Goal: Use online tool/utility: Utilize a website feature to perform a specific function

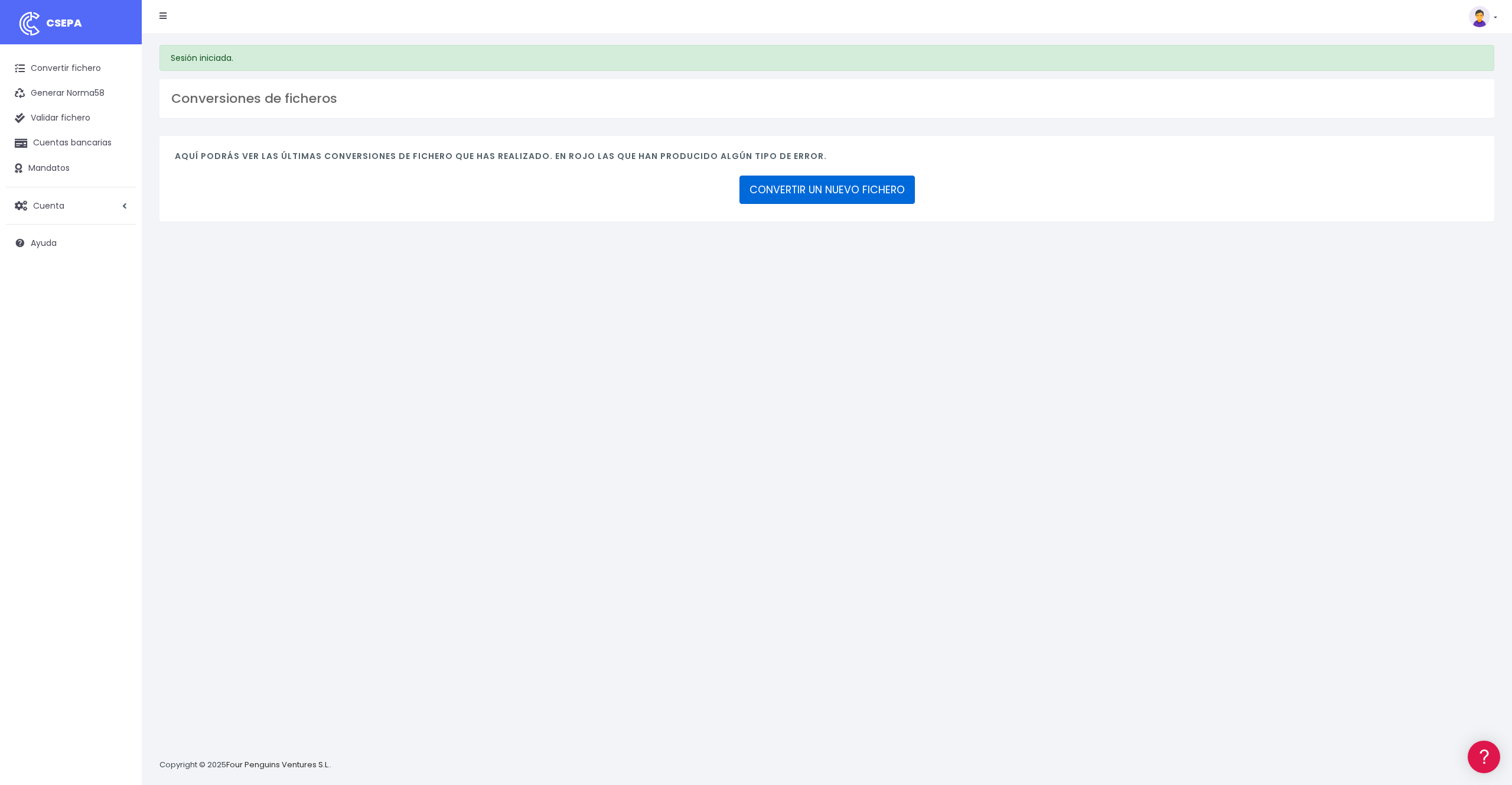
drag, startPoint x: 794, startPoint y: 196, endPoint x: 793, endPoint y: 205, distance: 9.1
click at [794, 196] on link "CONVERTIR UN NUEVO FICHERO" at bounding box center [827, 190] width 176 height 29
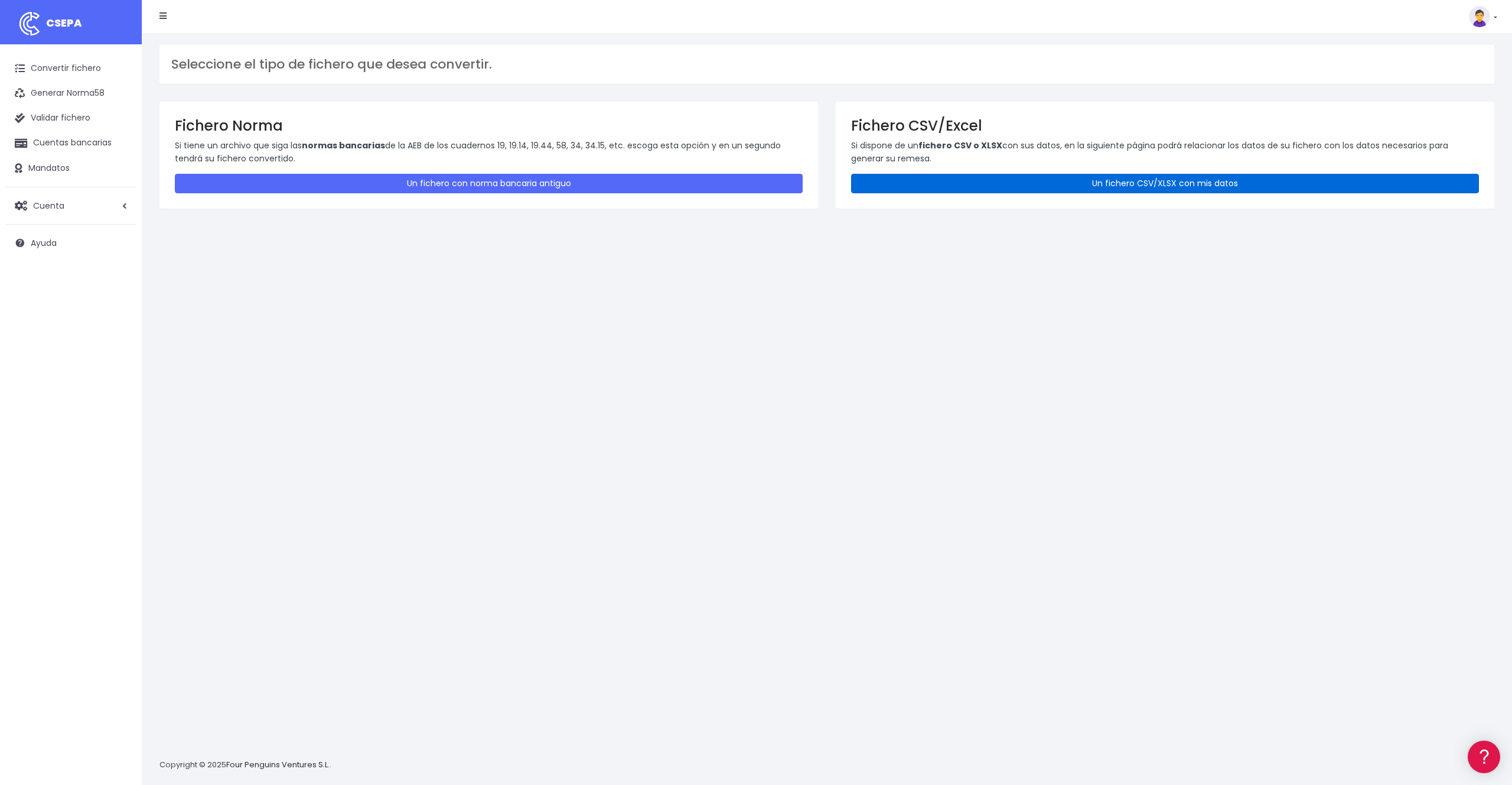
click at [1025, 186] on link "Un fichero CSV/XLSX con mis datos" at bounding box center [1165, 184] width 628 height 20
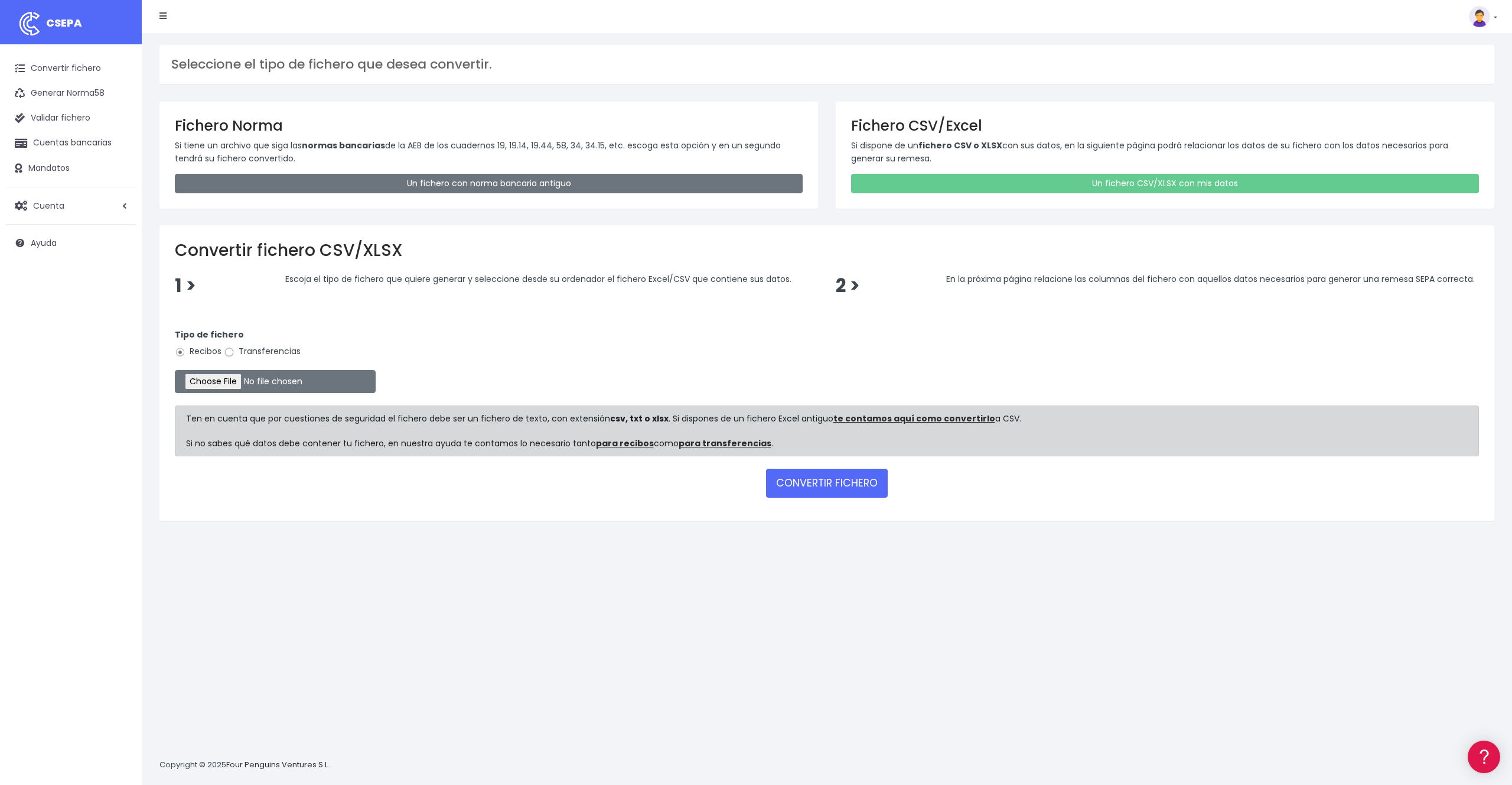
click at [227, 351] on input "Transferencias" at bounding box center [230, 353] width 11 height 11
radio input "true"
click at [256, 383] on input "file" at bounding box center [275, 381] width 201 height 23
type input "C:\fakepath\remesa_mensual_participes.xlsx"
click at [816, 484] on button "CONVERTIR FICHERO" at bounding box center [827, 483] width 122 height 29
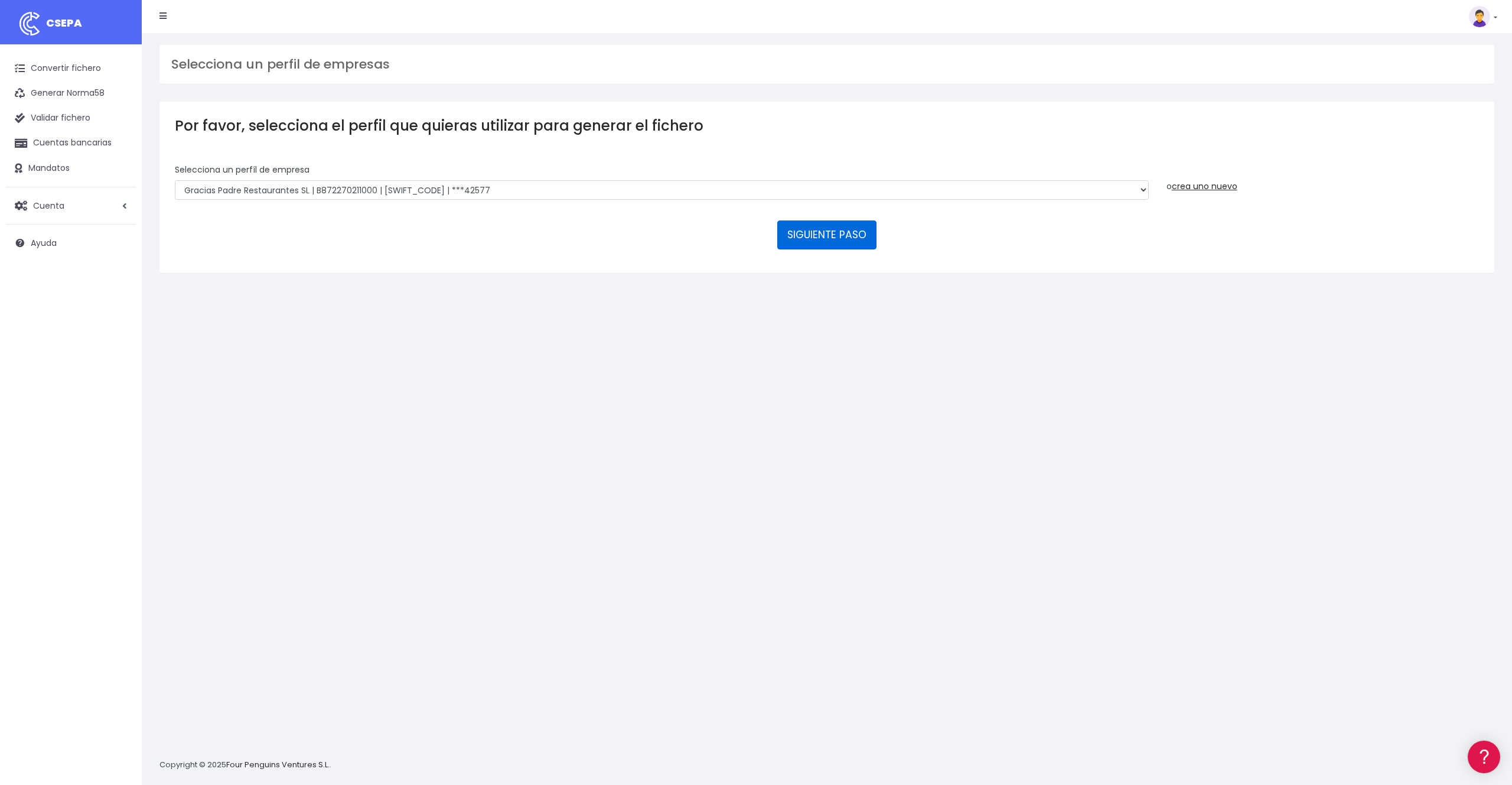
drag, startPoint x: 838, startPoint y: 235, endPoint x: 841, endPoint y: 240, distance: 5.8
click at [838, 235] on button "SIGUIENTE PASO" at bounding box center [827, 235] width 100 height 29
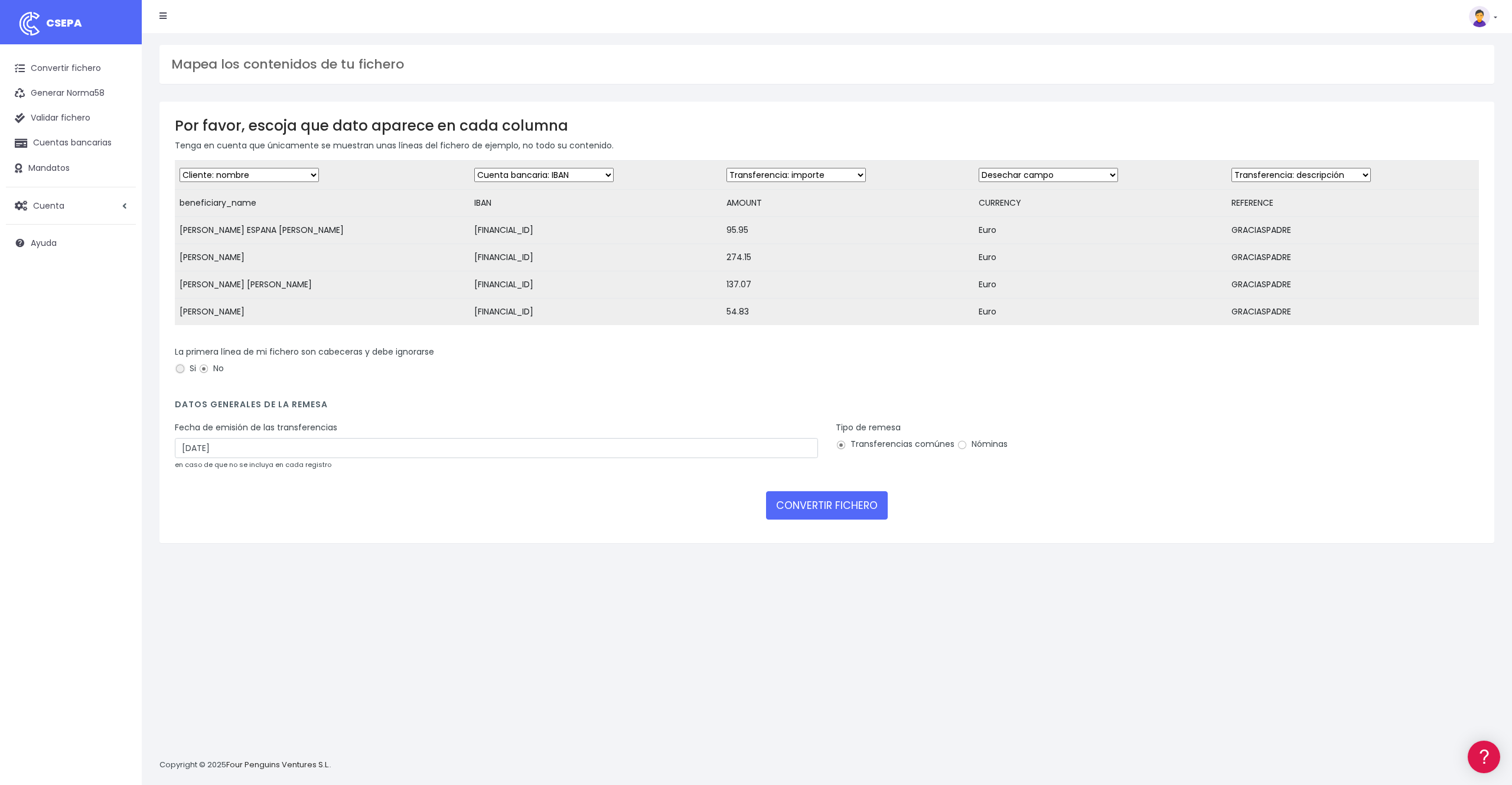
click at [180, 368] on input "Si" at bounding box center [180, 369] width 11 height 11
radio input "true"
click at [281, 452] on input "18/09/2025" at bounding box center [496, 448] width 643 height 20
click at [209, 563] on td "16" at bounding box center [204, 563] width 18 height 18
type input "16/09/2025"
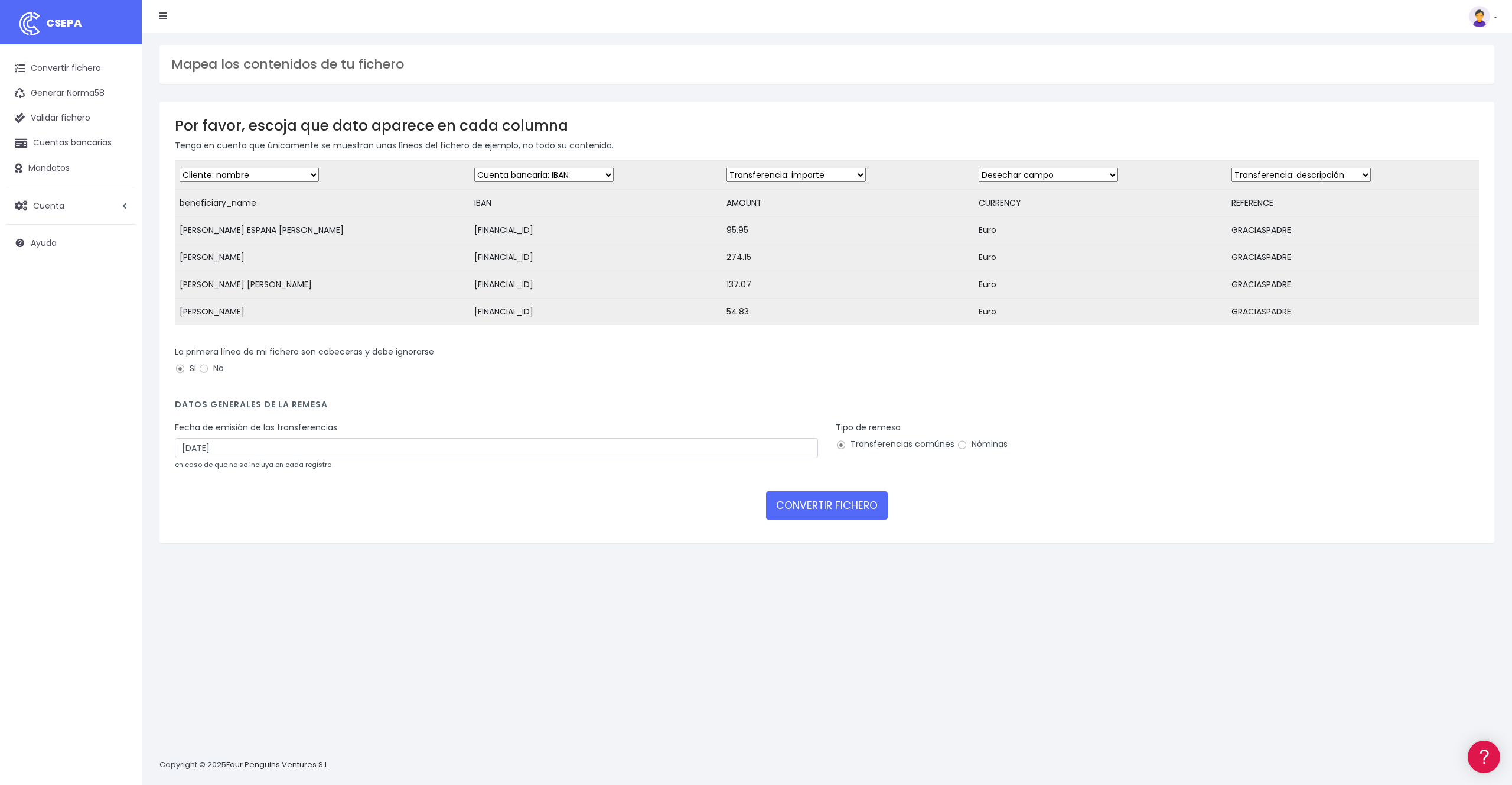
click at [518, 506] on div "CONVERTIR FICHERO" at bounding box center [827, 505] width 1304 height 29
click at [831, 511] on button "CONVERTIR FICHERO" at bounding box center [827, 505] width 122 height 29
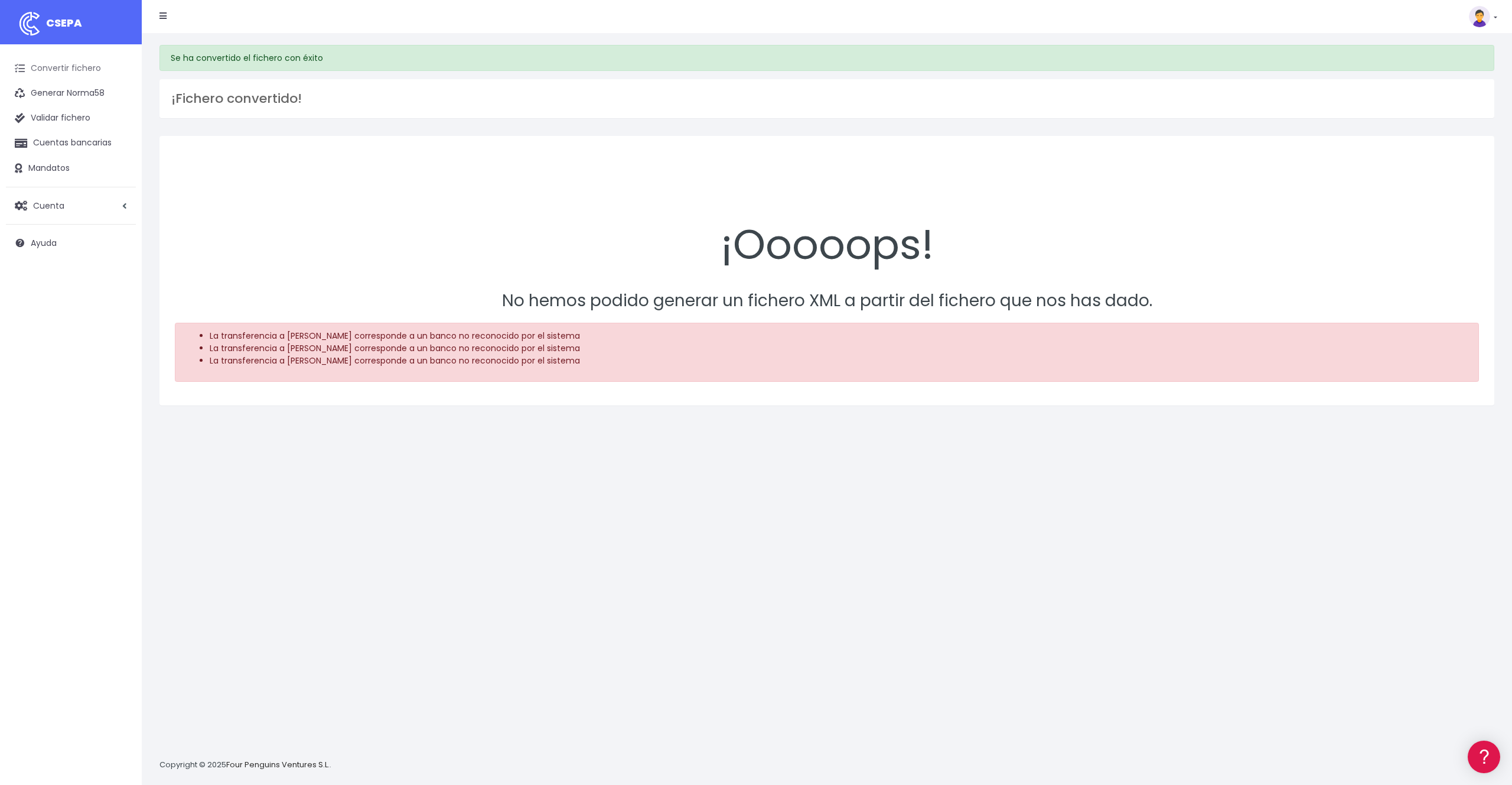
click at [85, 66] on link "Convertir fichero" at bounding box center [71, 69] width 130 height 25
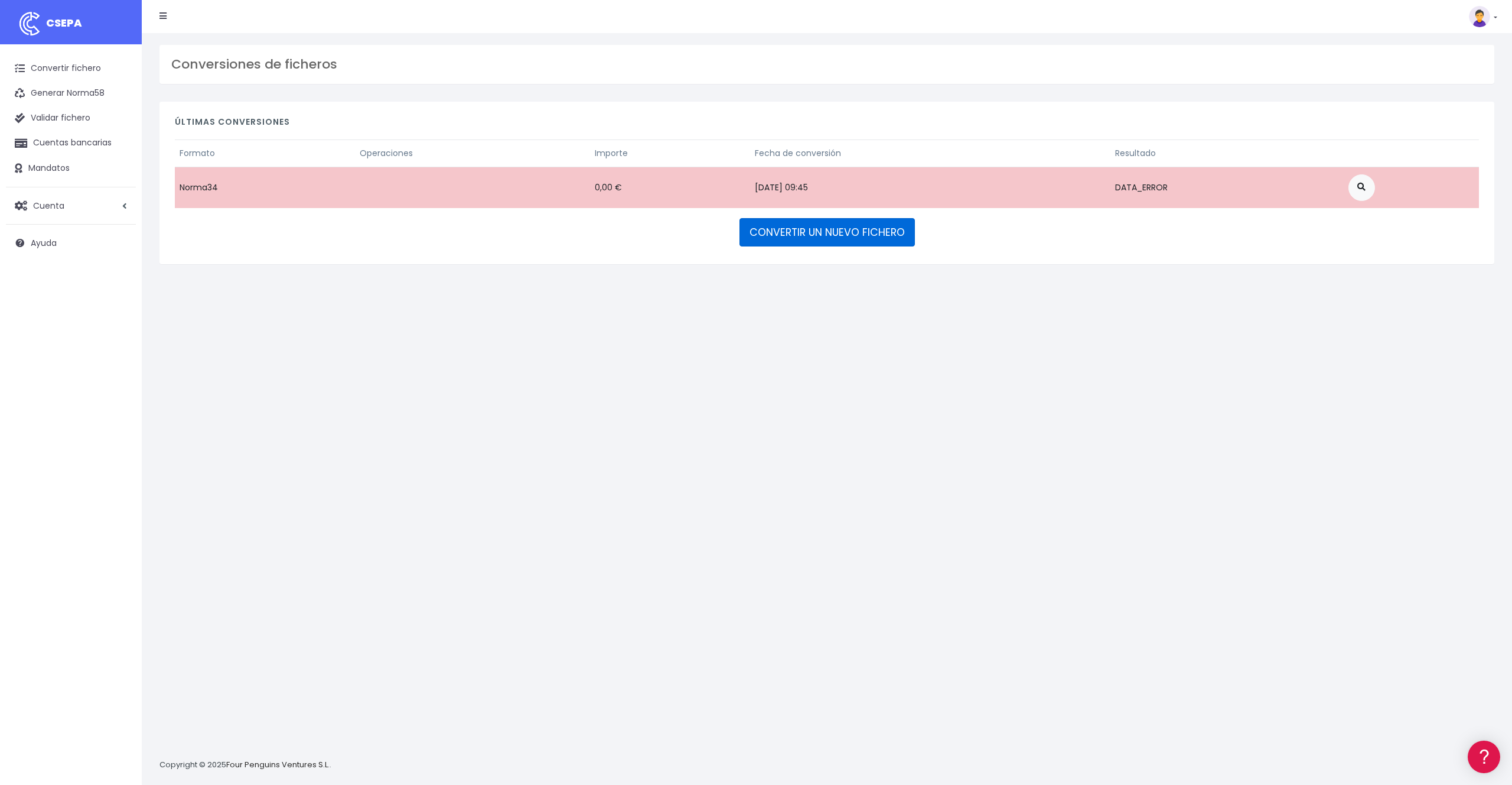
click at [824, 228] on link "CONVERTIR UN NUEVO FICHERO" at bounding box center [827, 232] width 176 height 29
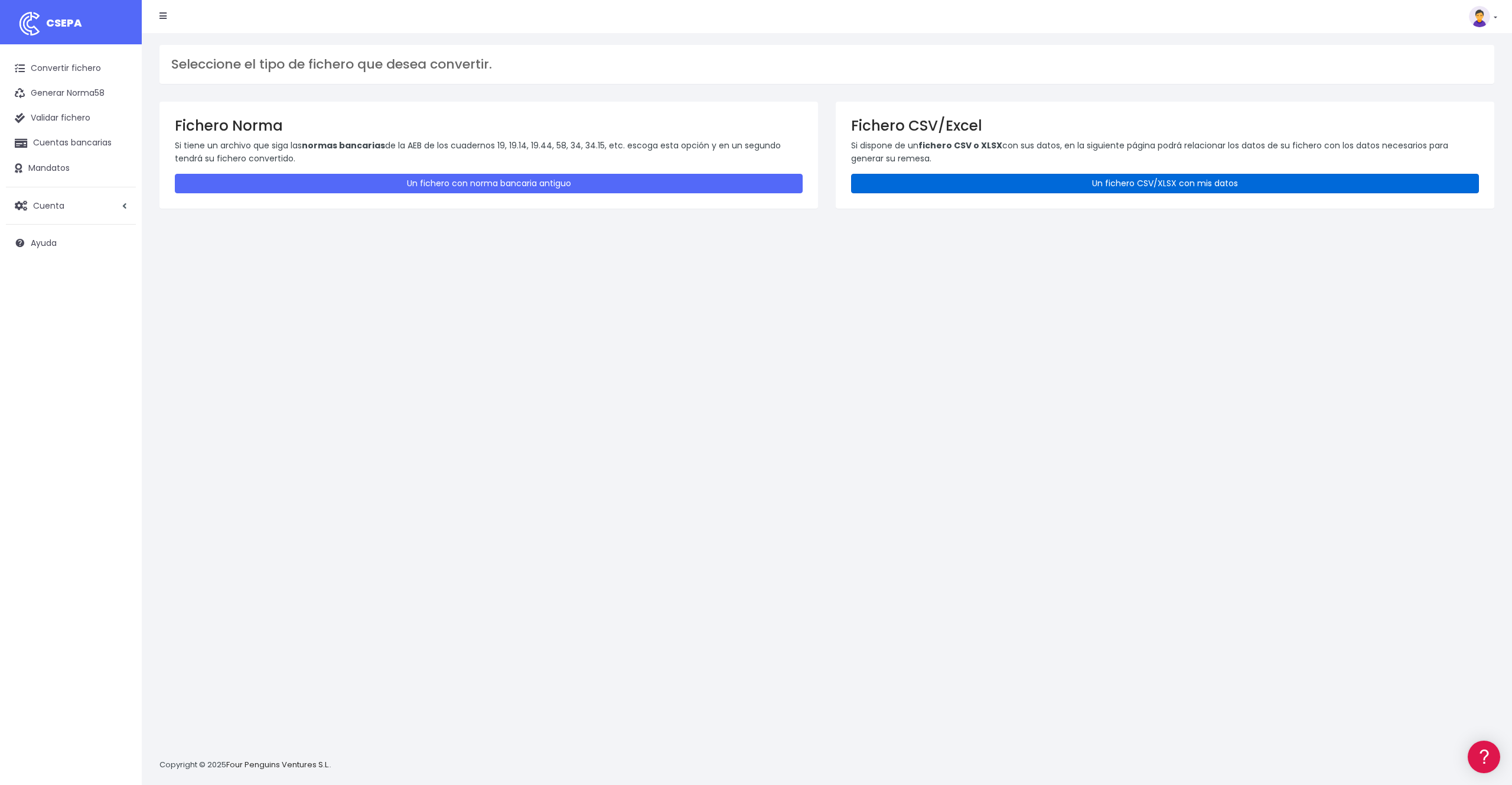
click at [966, 189] on link "Un fichero CSV/XLSX con mis datos" at bounding box center [1165, 184] width 628 height 20
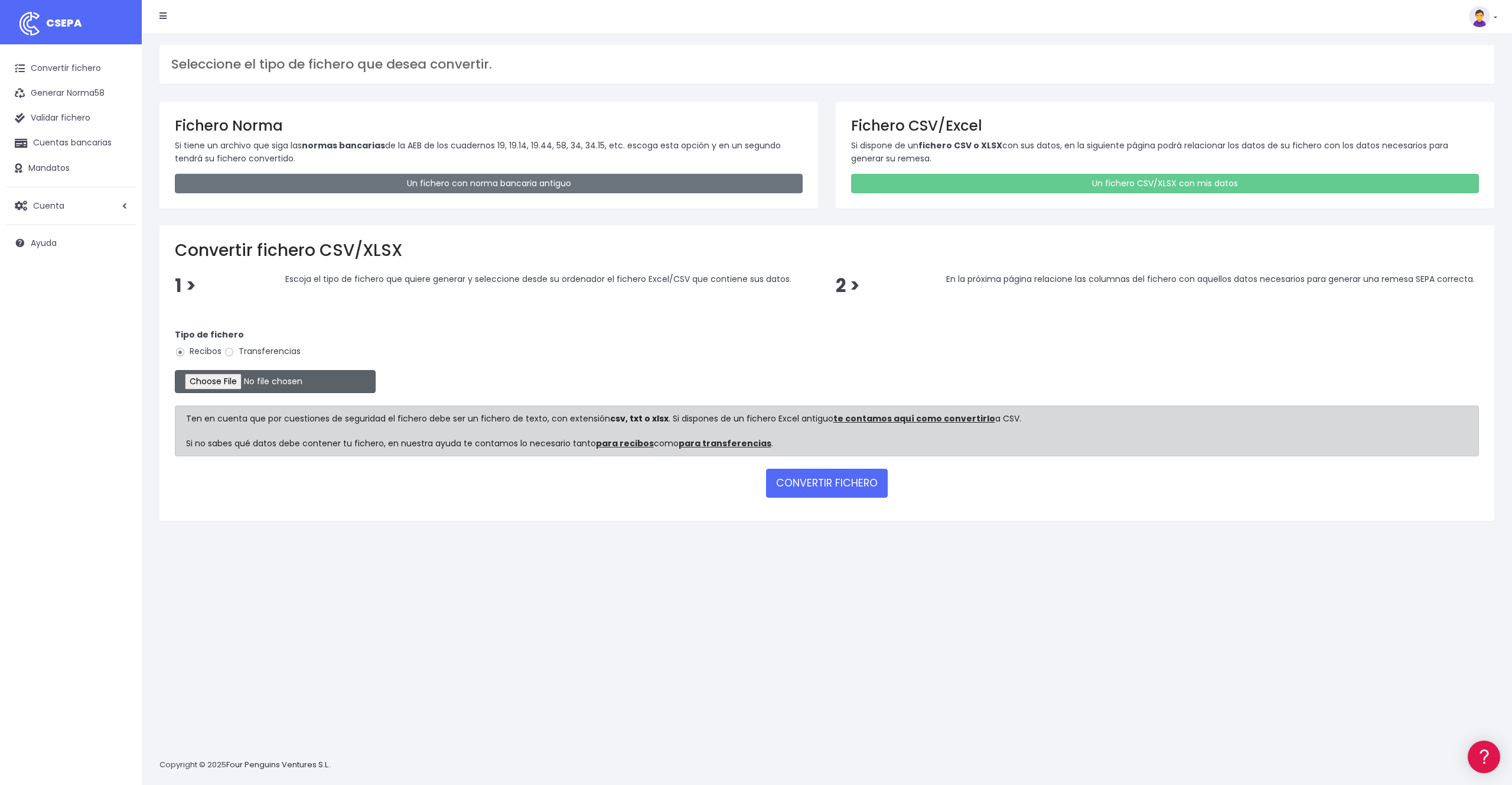
click at [257, 380] on input "file" at bounding box center [275, 381] width 201 height 23
type input "C:\fakepath\remesa_mensual_participes.xlsx"
click at [841, 485] on button "CONVERTIR FICHERO" at bounding box center [827, 483] width 122 height 29
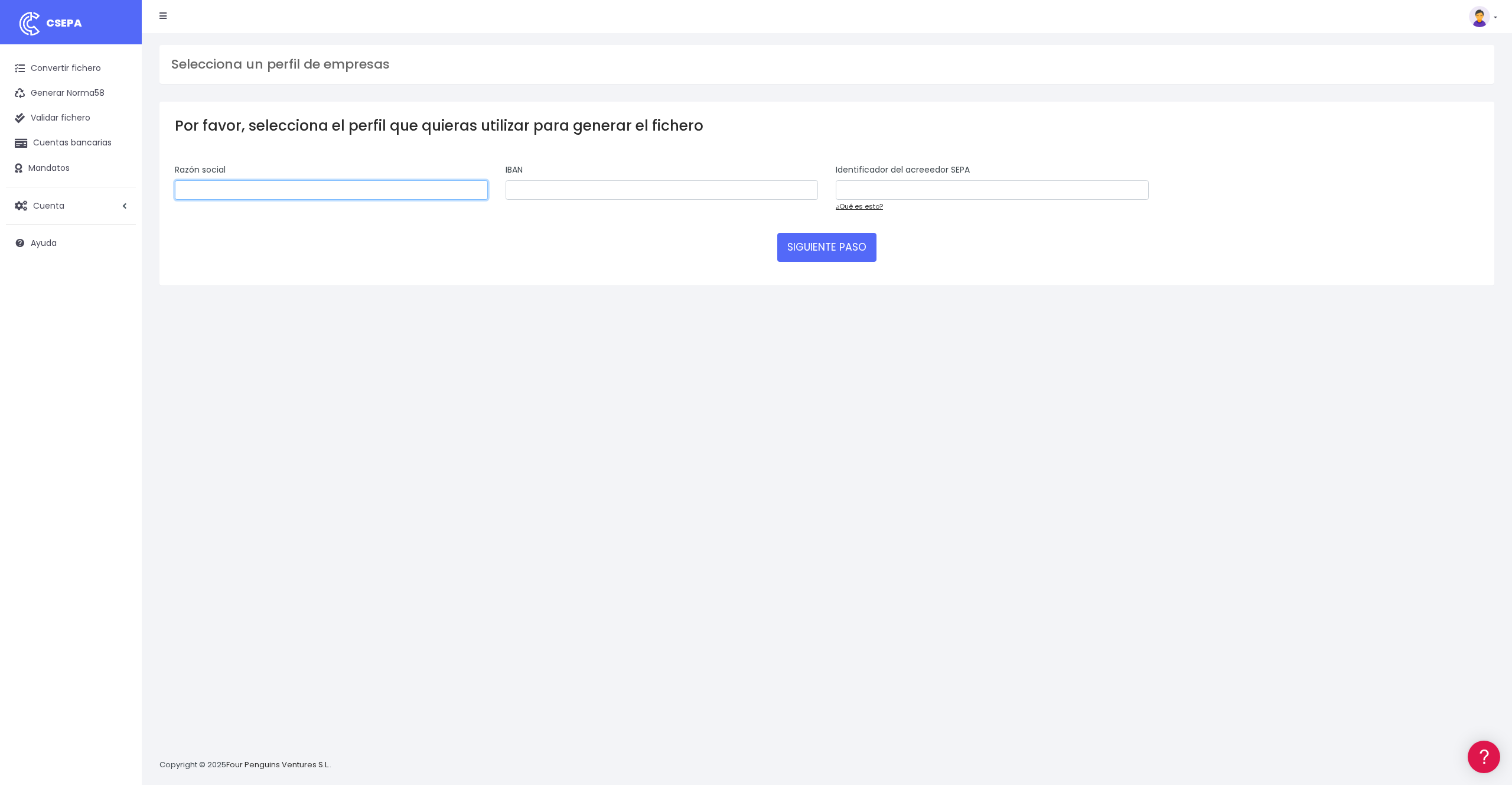
click at [366, 193] on input "text" at bounding box center [331, 190] width 313 height 20
type input "Gracias Padre Restaurantes SL"
drag, startPoint x: 581, startPoint y: 179, endPoint x: 582, endPoint y: 186, distance: 7.1
click at [581, 180] on input "text" at bounding box center [662, 190] width 313 height 20
click at [582, 186] on input "text" at bounding box center [662, 190] width 313 height 20
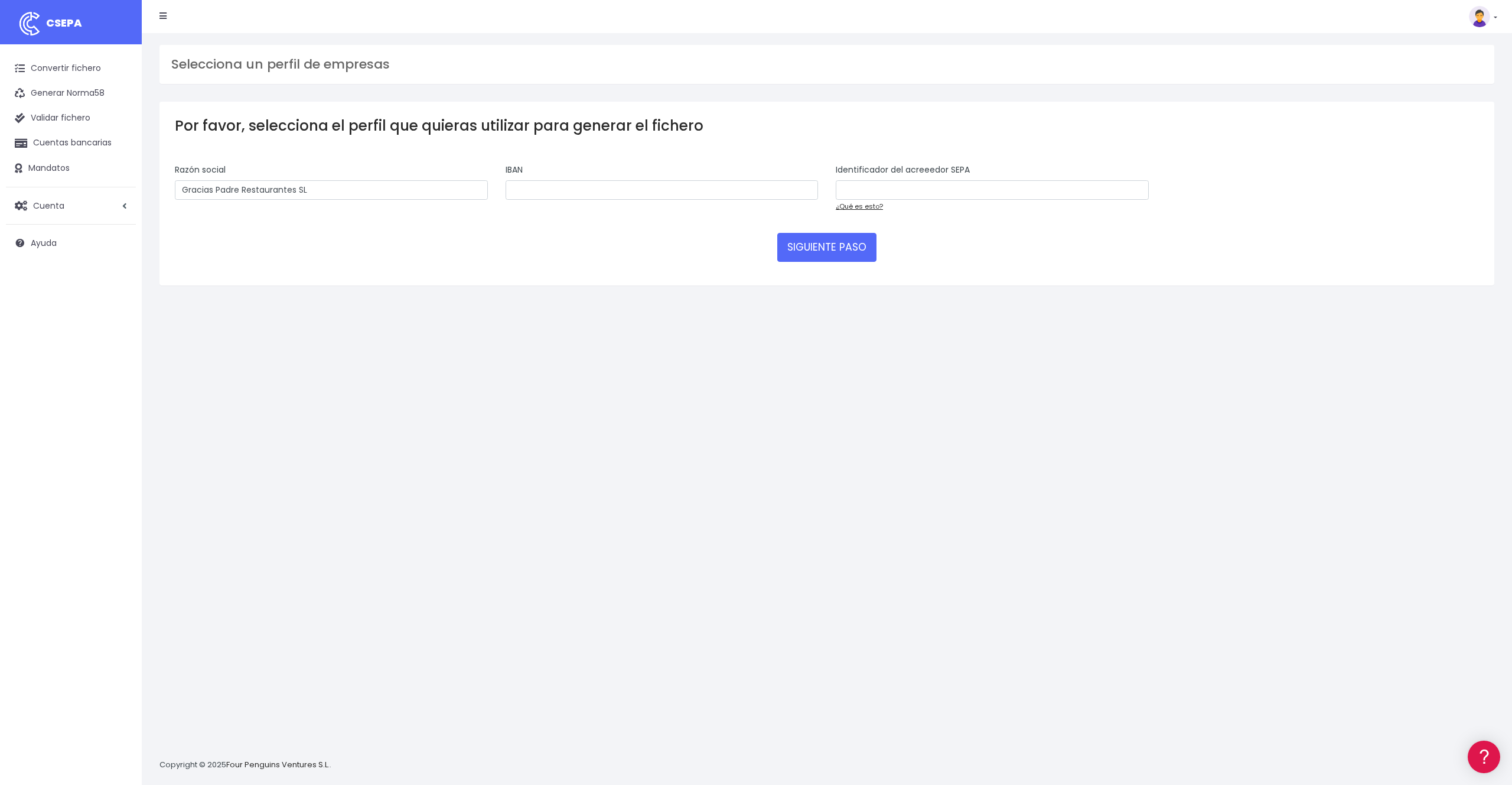
click at [280, 79] on div "Selecciona un perfil de empresas" at bounding box center [827, 64] width 1334 height 39
click at [283, 67] on h3 "Selecciona un perfil de empresas" at bounding box center [827, 64] width 1311 height 15
click at [169, 14] on li at bounding box center [163, 16] width 25 height 23
click at [161, 13] on icon at bounding box center [163, 15] width 7 height 8
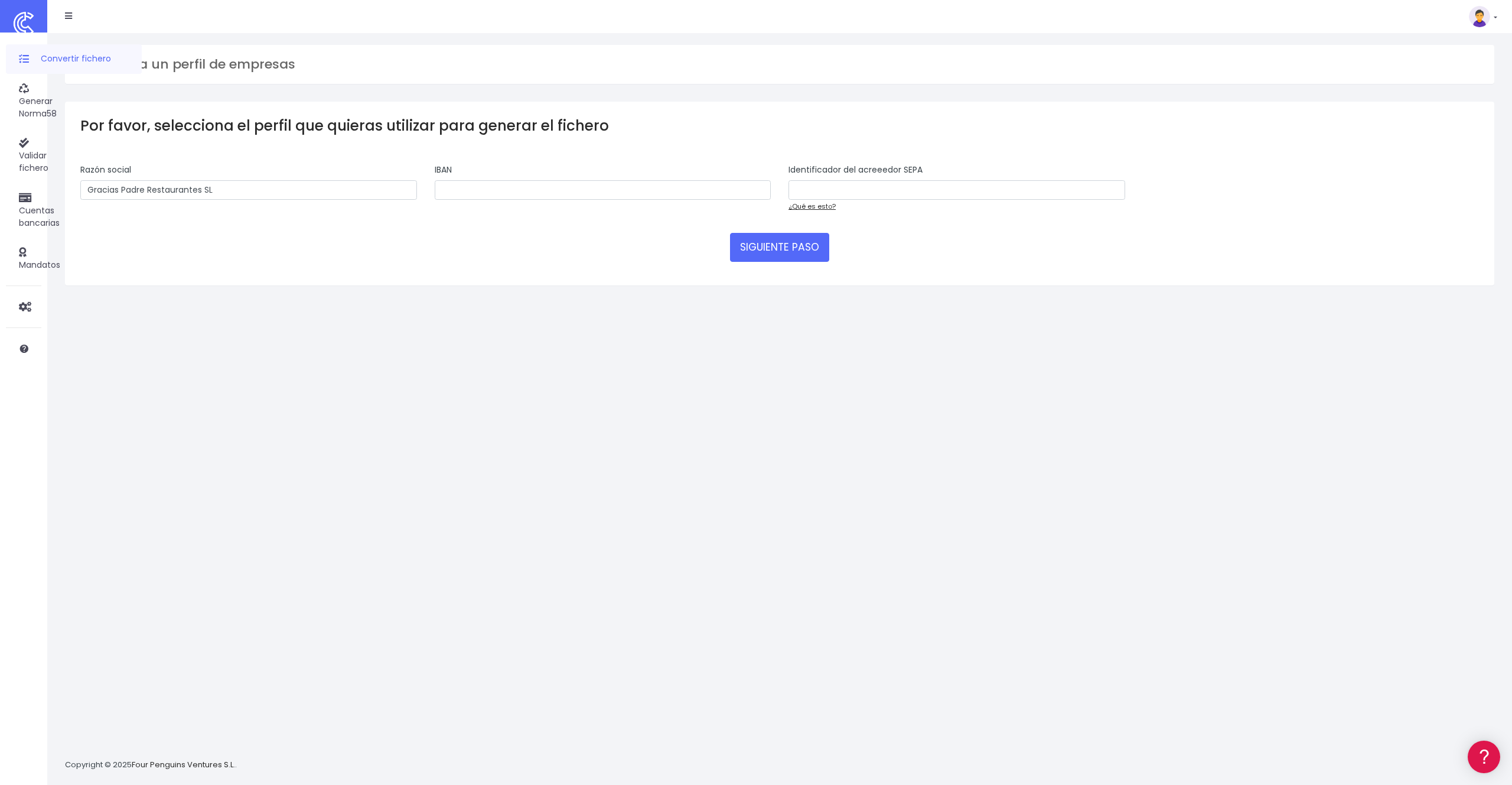
click at [22, 59] on icon at bounding box center [23, 59] width 10 height 13
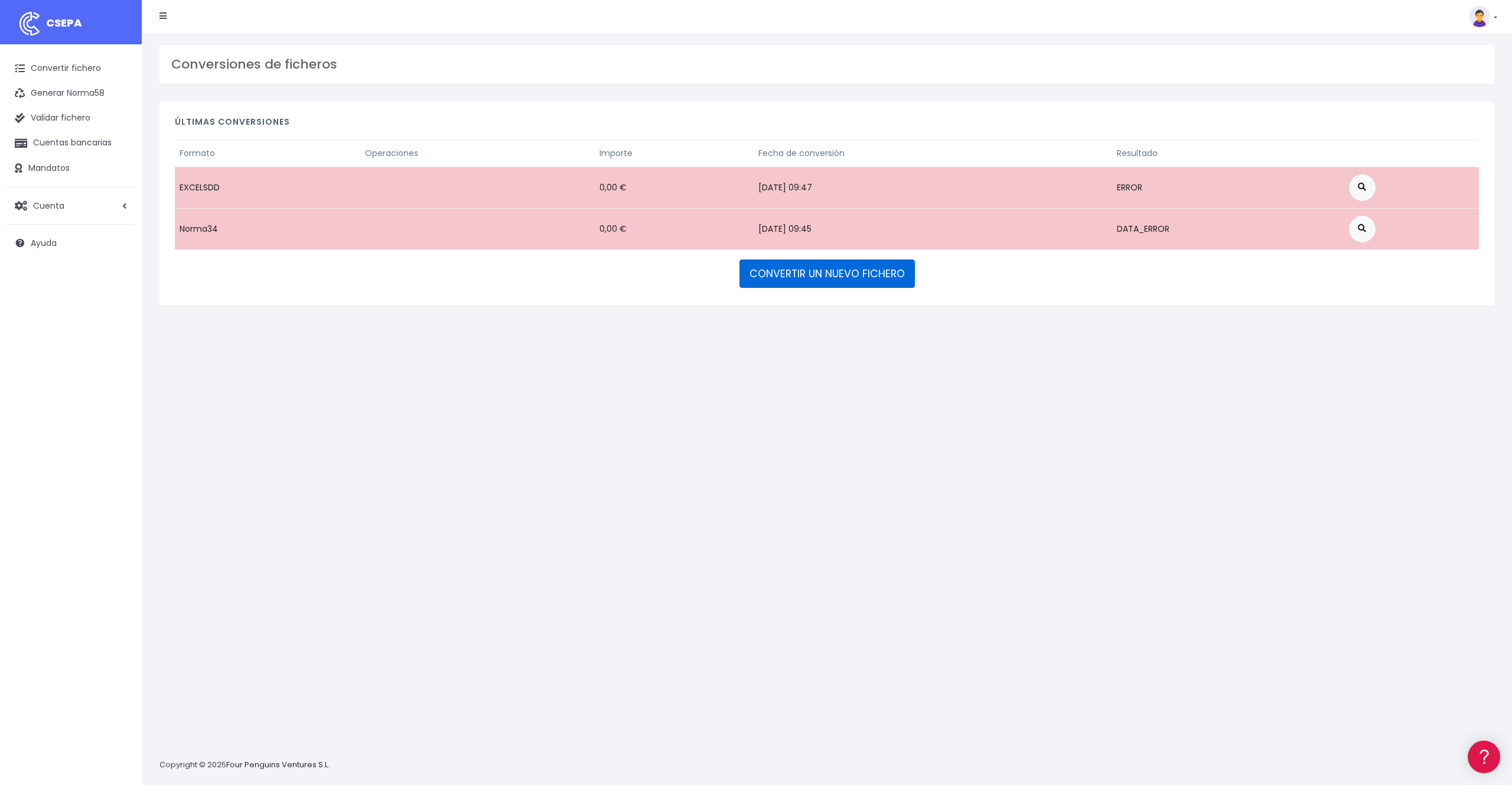
click at [818, 271] on link "CONVERTIR UN NUEVO FICHERO" at bounding box center [827, 274] width 176 height 29
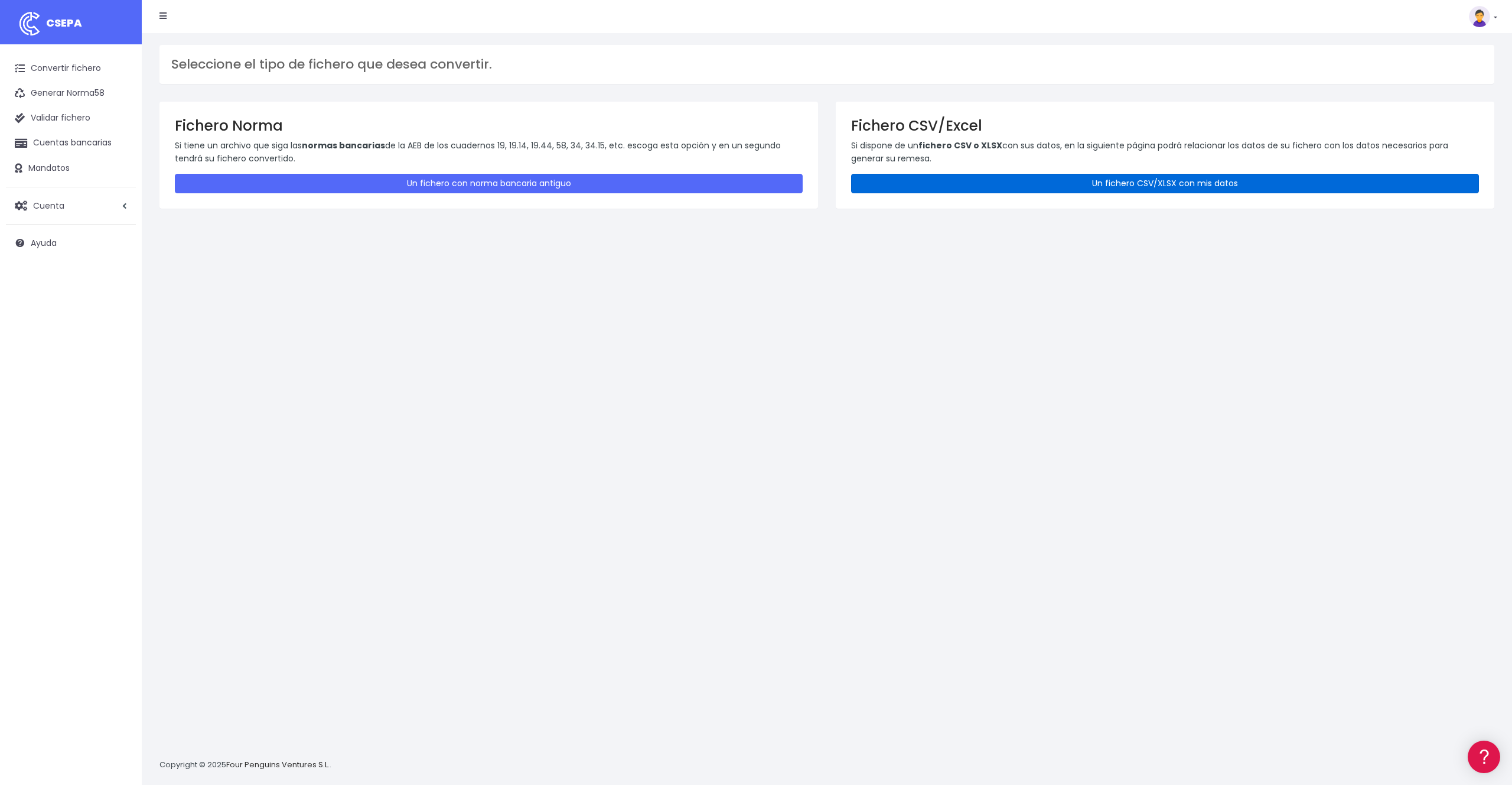
click at [1070, 189] on link "Un fichero CSV/XLSX con mis datos" at bounding box center [1165, 184] width 628 height 20
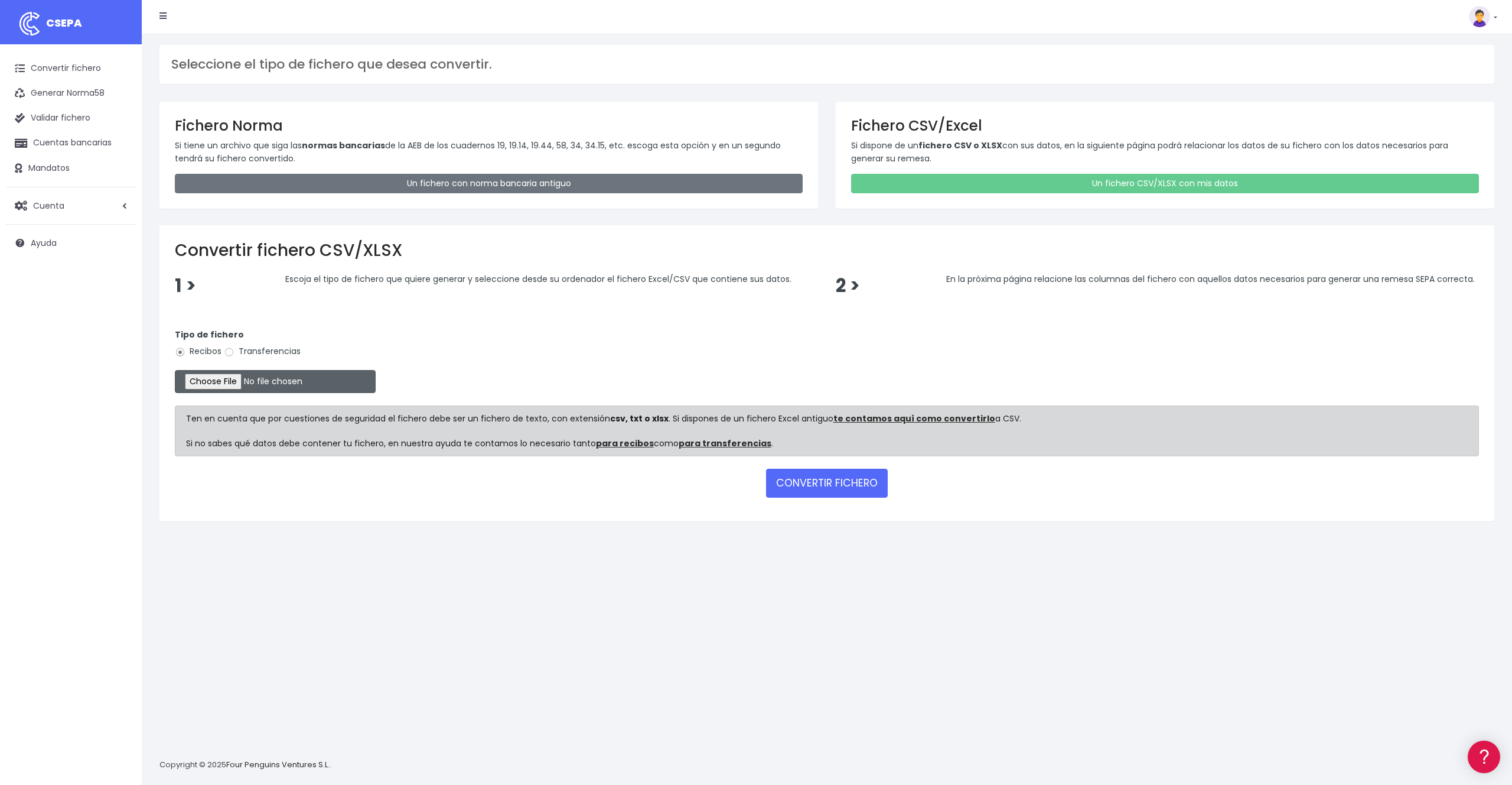
click at [254, 381] on input "file" at bounding box center [275, 381] width 201 height 23
type input "C:\fakepath\remesa_mensual_participes.xlsx"
click at [856, 485] on button "CONVERTIR FICHERO" at bounding box center [827, 483] width 122 height 29
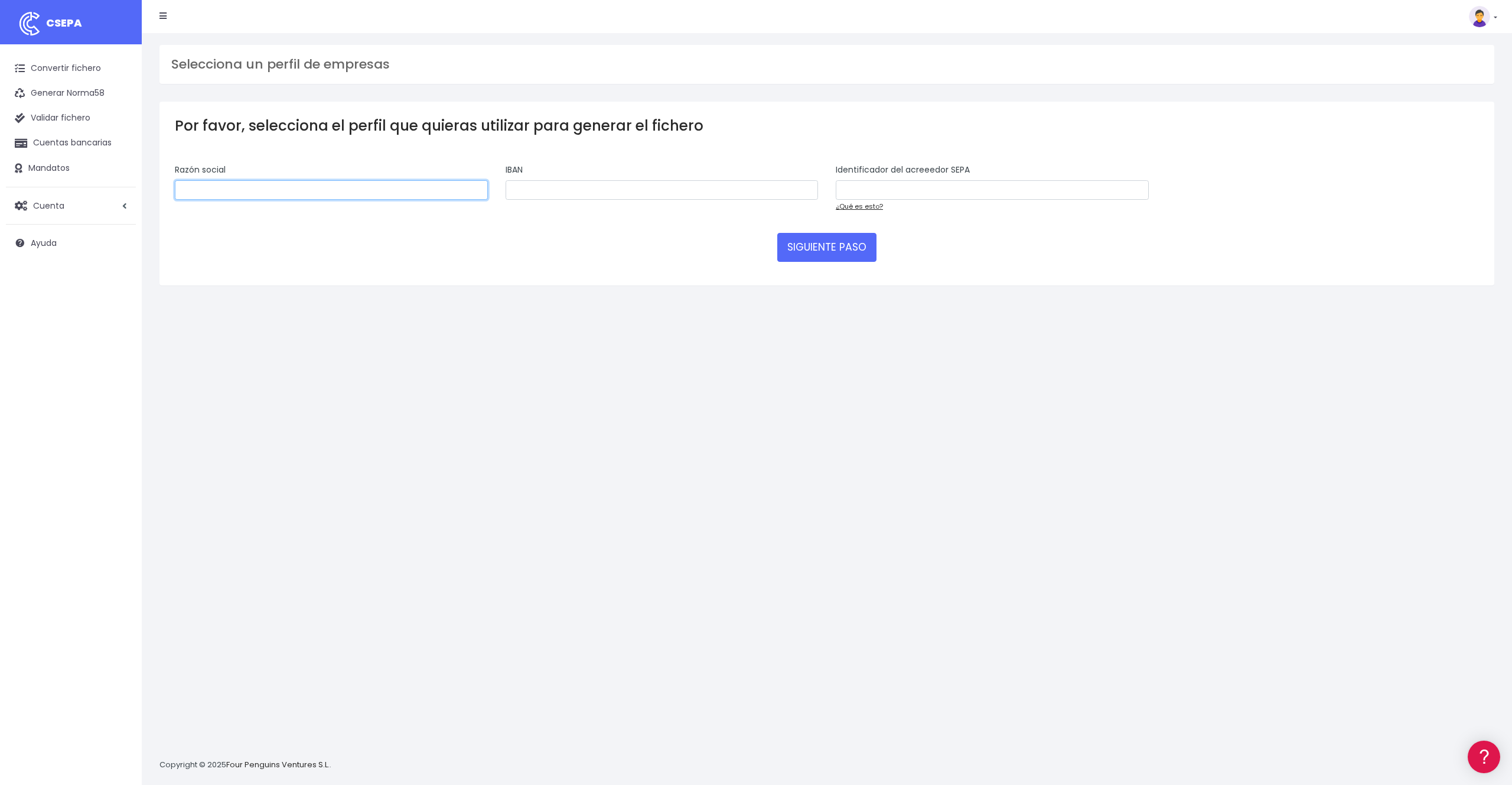
click at [412, 188] on input "text" at bounding box center [331, 190] width 313 height 20
type input "Gracias Padre Restaurantes SL"
click at [582, 184] on input "text" at bounding box center [662, 190] width 313 height 20
paste input "ES6068880001691356470802"
type input "ES6068880001691356470802"
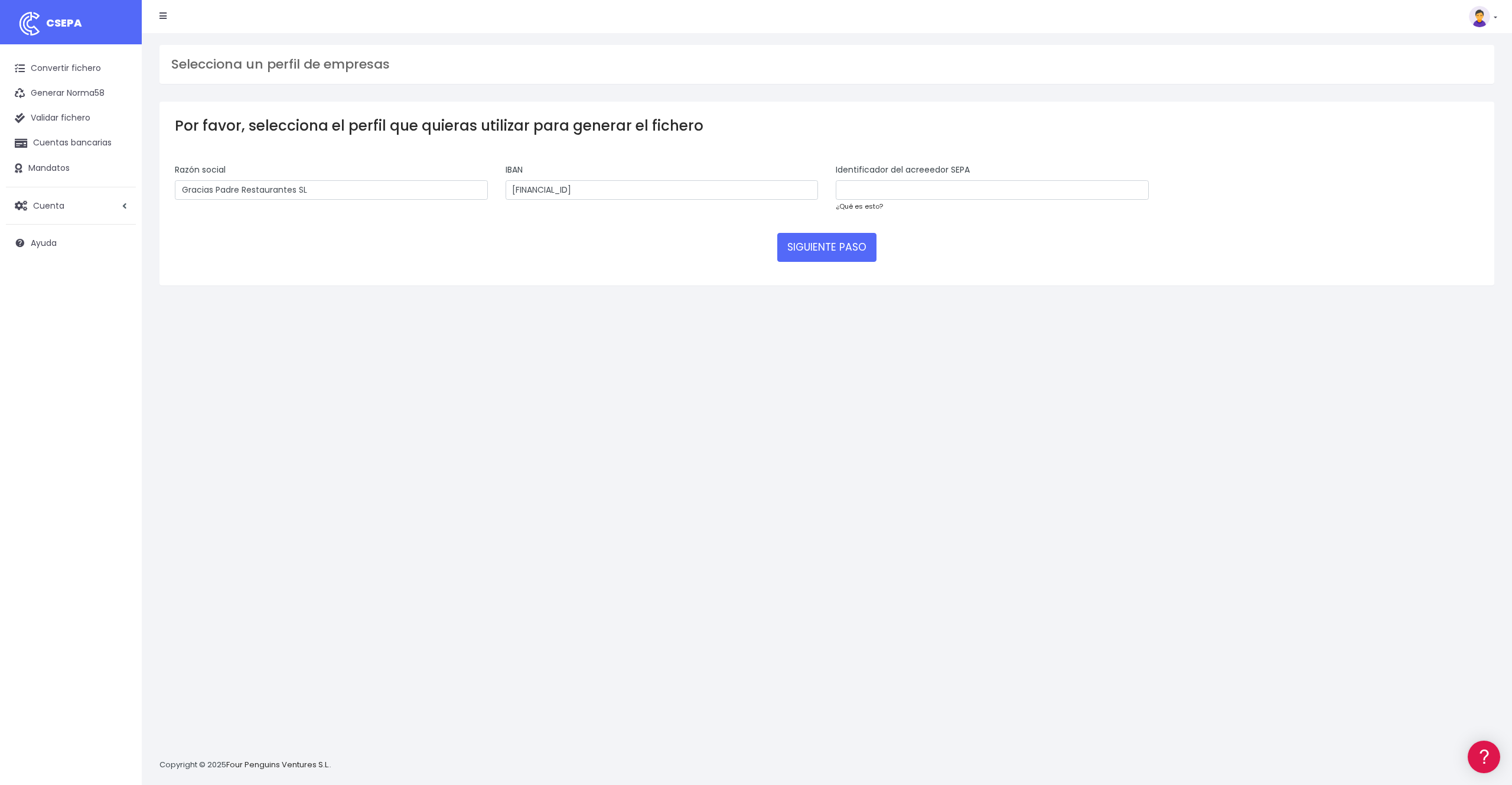
click at [877, 205] on link "¿Qué es esto?" at bounding box center [859, 206] width 48 height 10
click at [82, 204] on link "Cuenta" at bounding box center [71, 205] width 130 height 25
click at [61, 234] on link "Perfiles" at bounding box center [77, 235] width 117 height 22
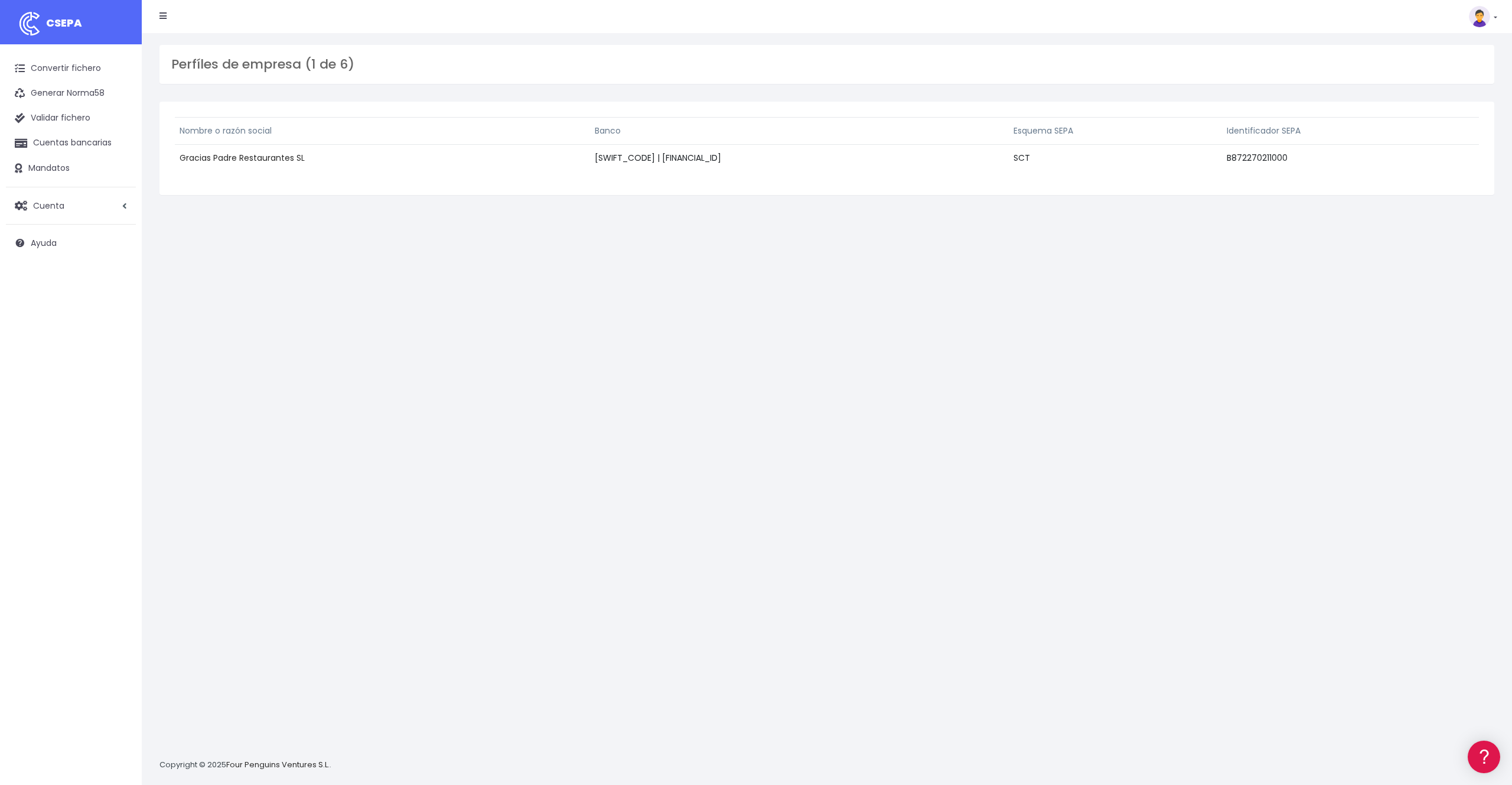
click at [268, 158] on link "Gracias Padre Restaurantes SL" at bounding box center [242, 157] width 126 height 12
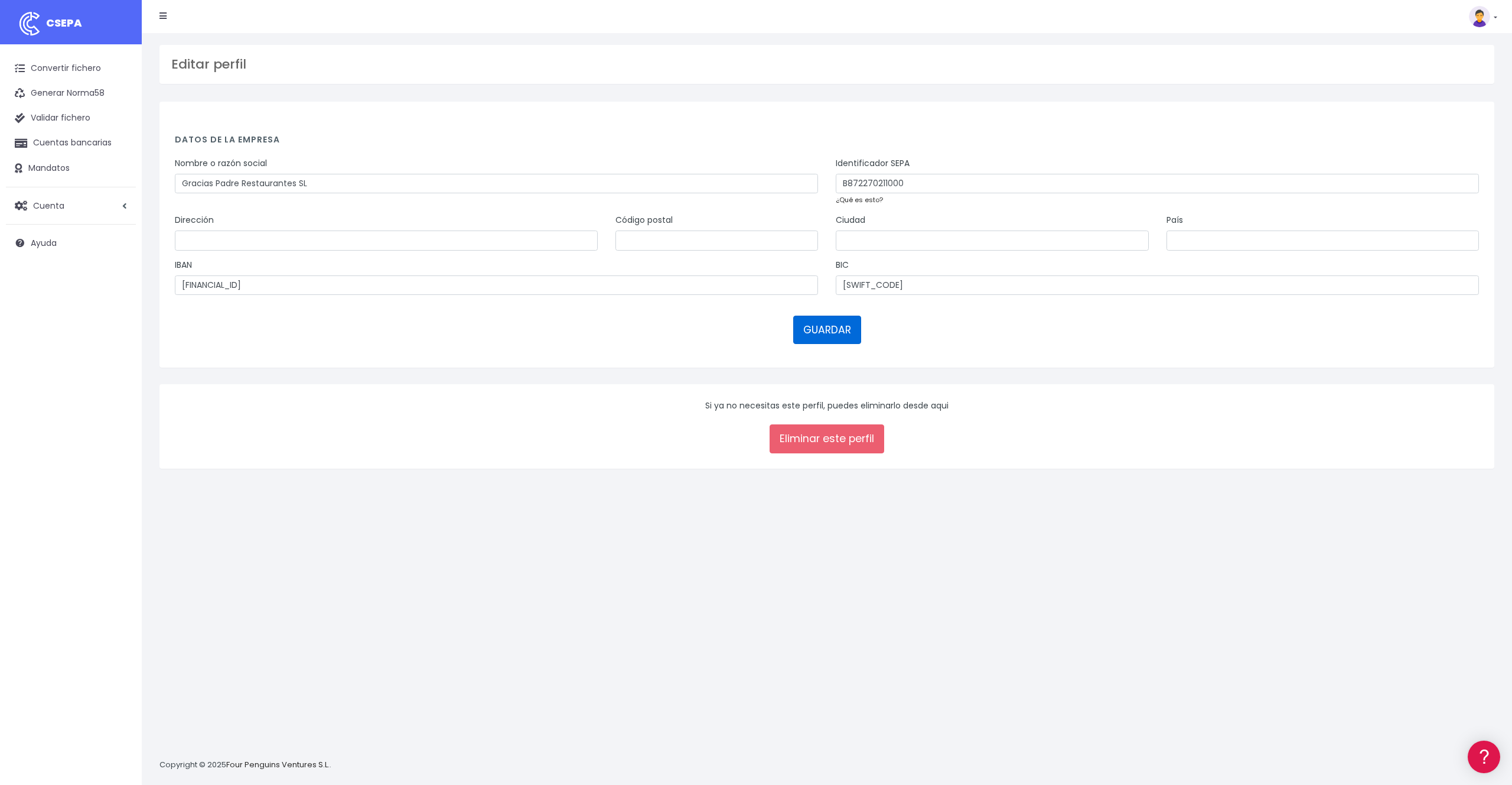
click at [828, 340] on button "GUARDAR" at bounding box center [827, 330] width 68 height 29
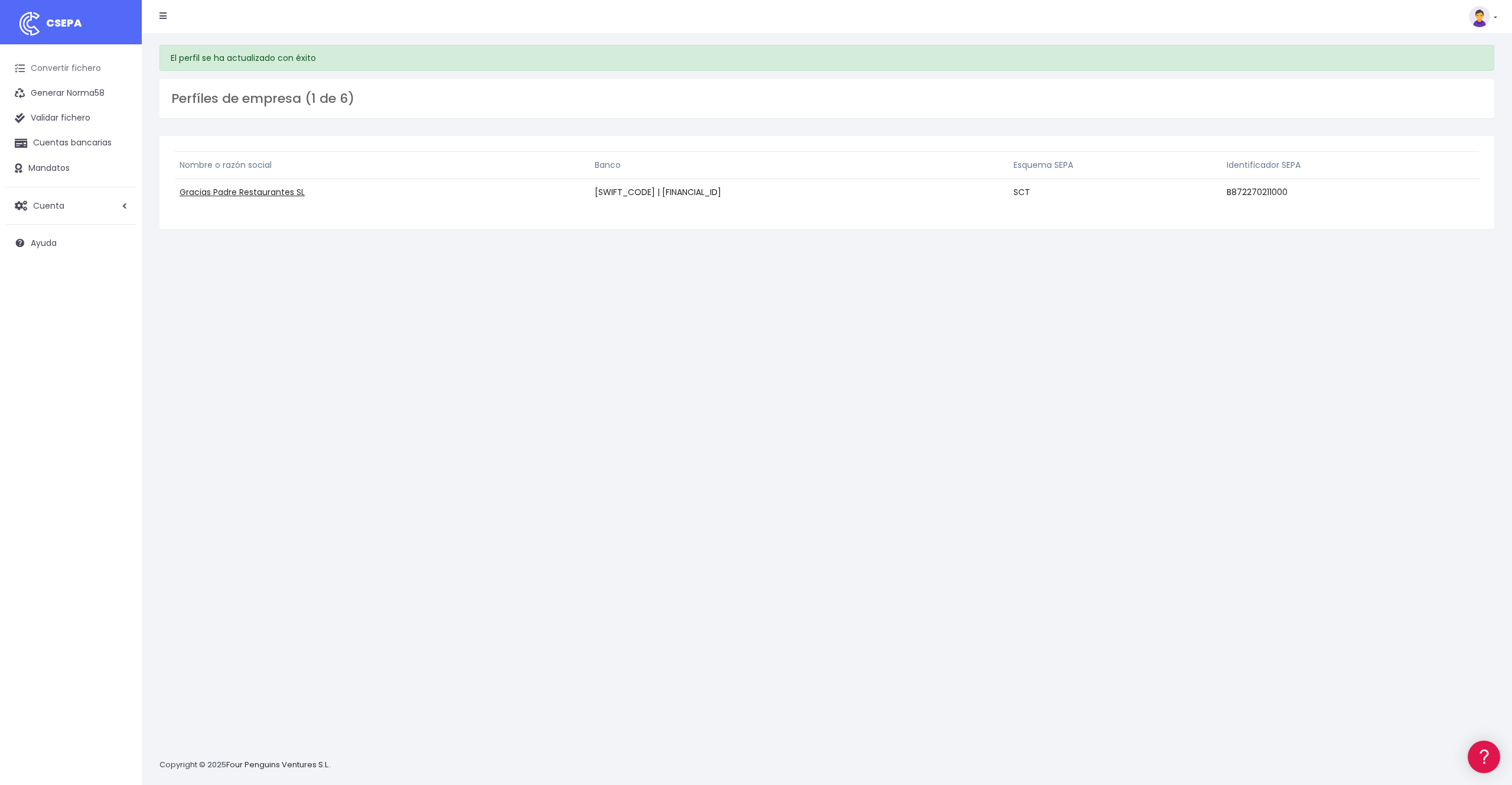
click at [71, 70] on link "Convertir fichero" at bounding box center [71, 69] width 130 height 25
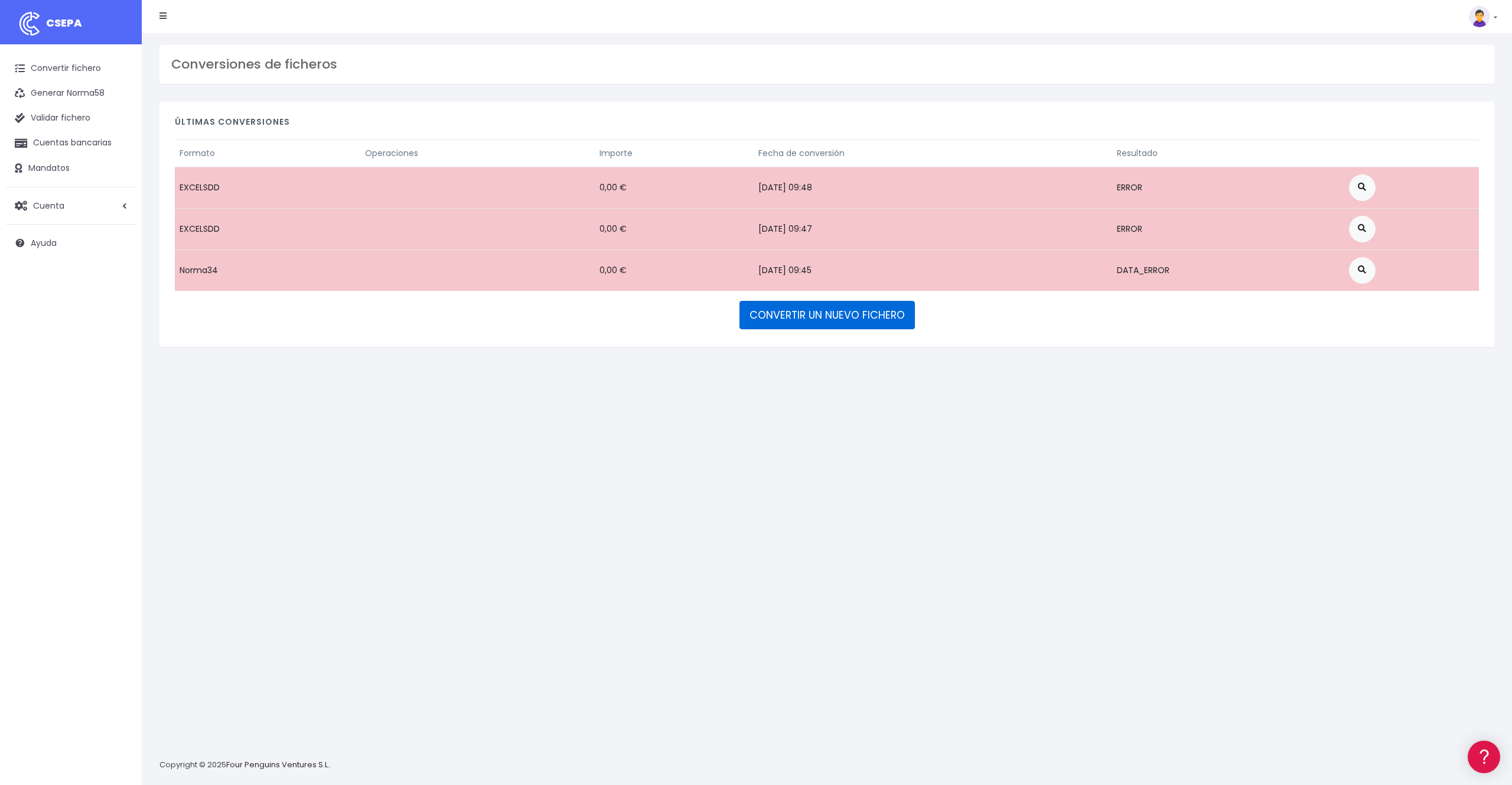
click at [808, 310] on link "CONVERTIR UN NUEVO FICHERO" at bounding box center [827, 315] width 176 height 29
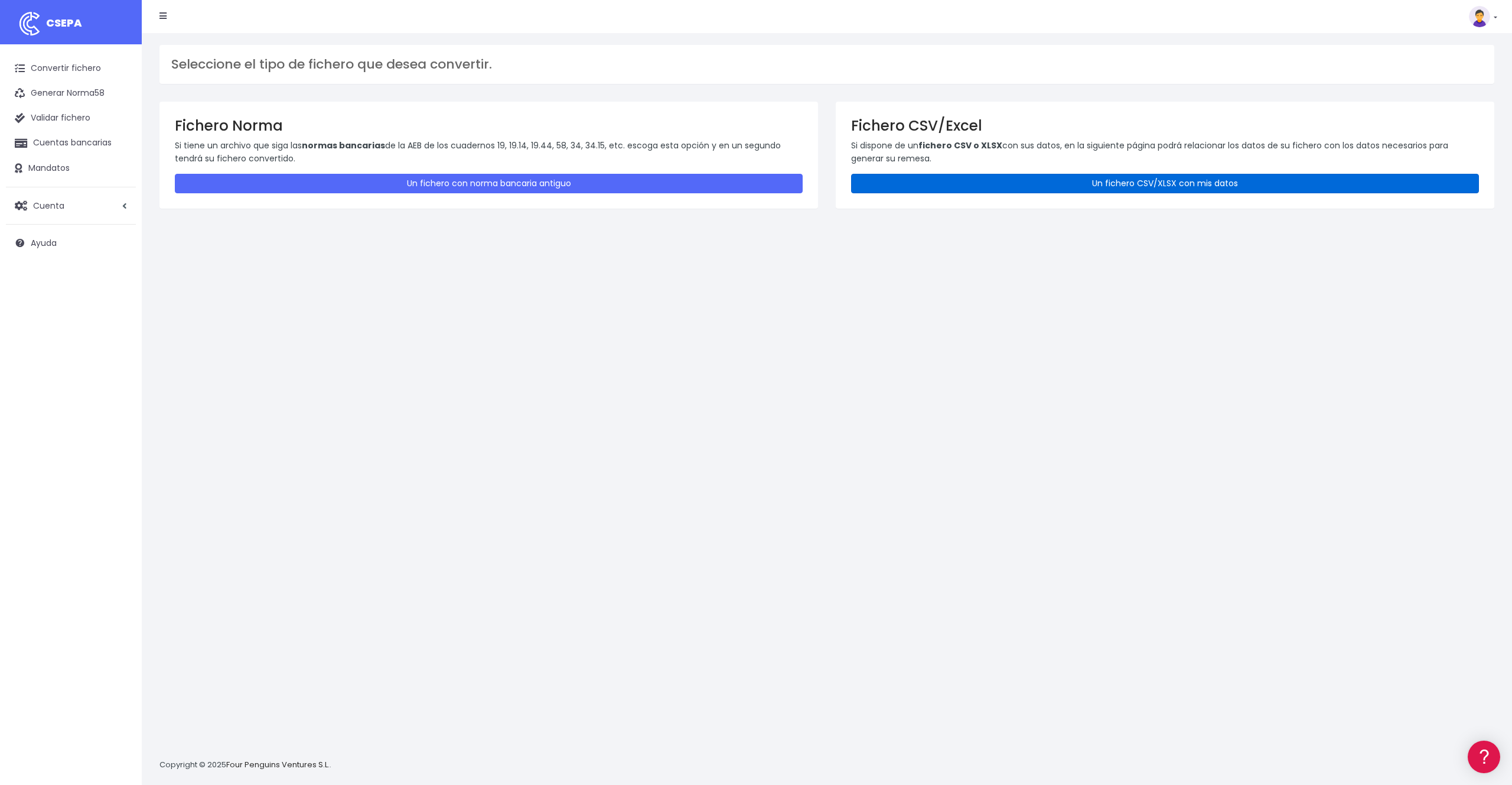
click at [921, 187] on link "Un fichero CSV/XLSX con mis datos" at bounding box center [1165, 184] width 628 height 20
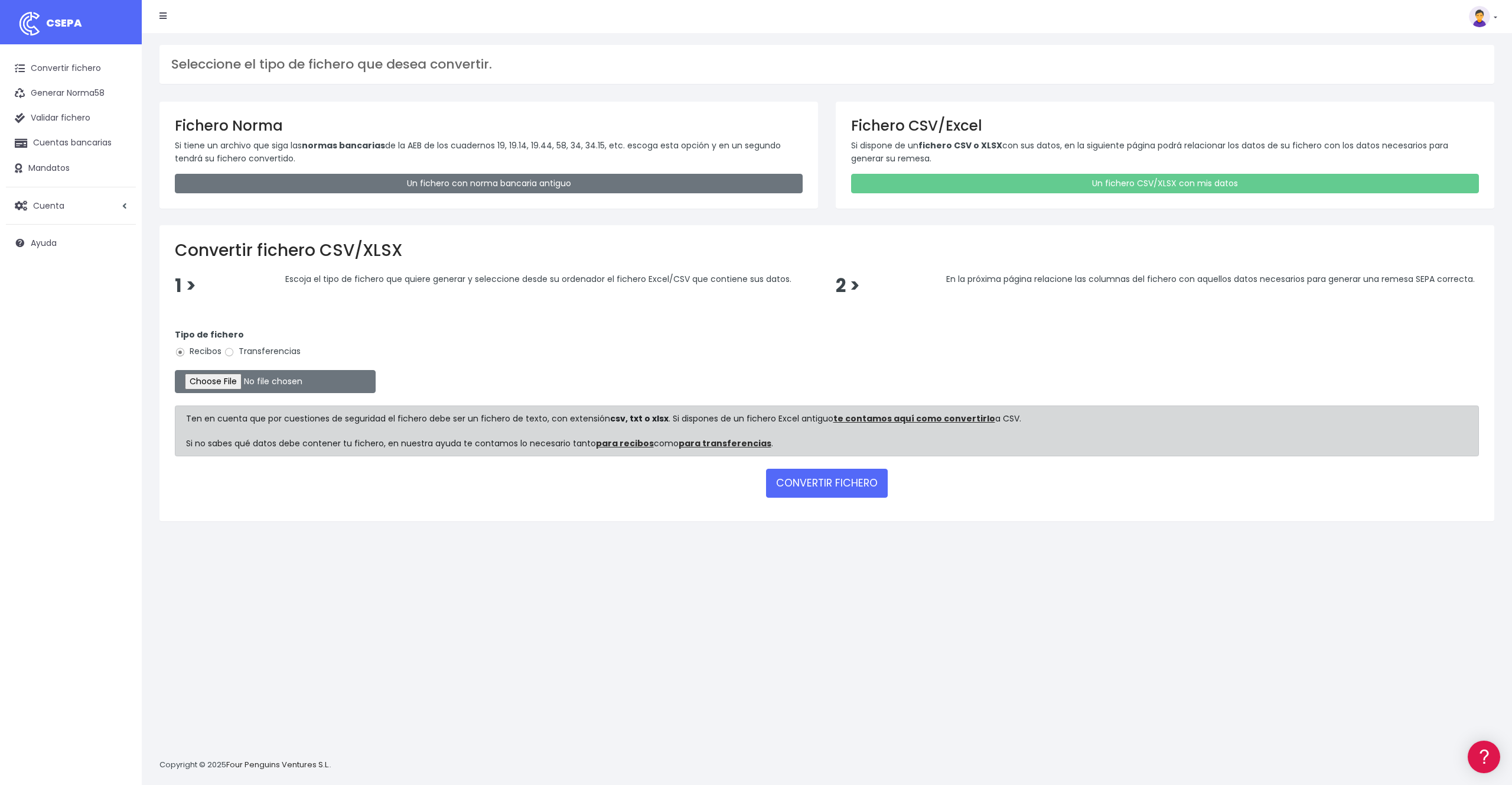
click at [239, 349] on label "Transferencias" at bounding box center [263, 352] width 77 height 13
click at [234, 349] on input "Transferencias" at bounding box center [230, 353] width 11 height 11
radio input "true"
click at [247, 385] on input "file" at bounding box center [275, 381] width 201 height 23
type input "C:\fakepath\remesa_mensual_participes.xlsx"
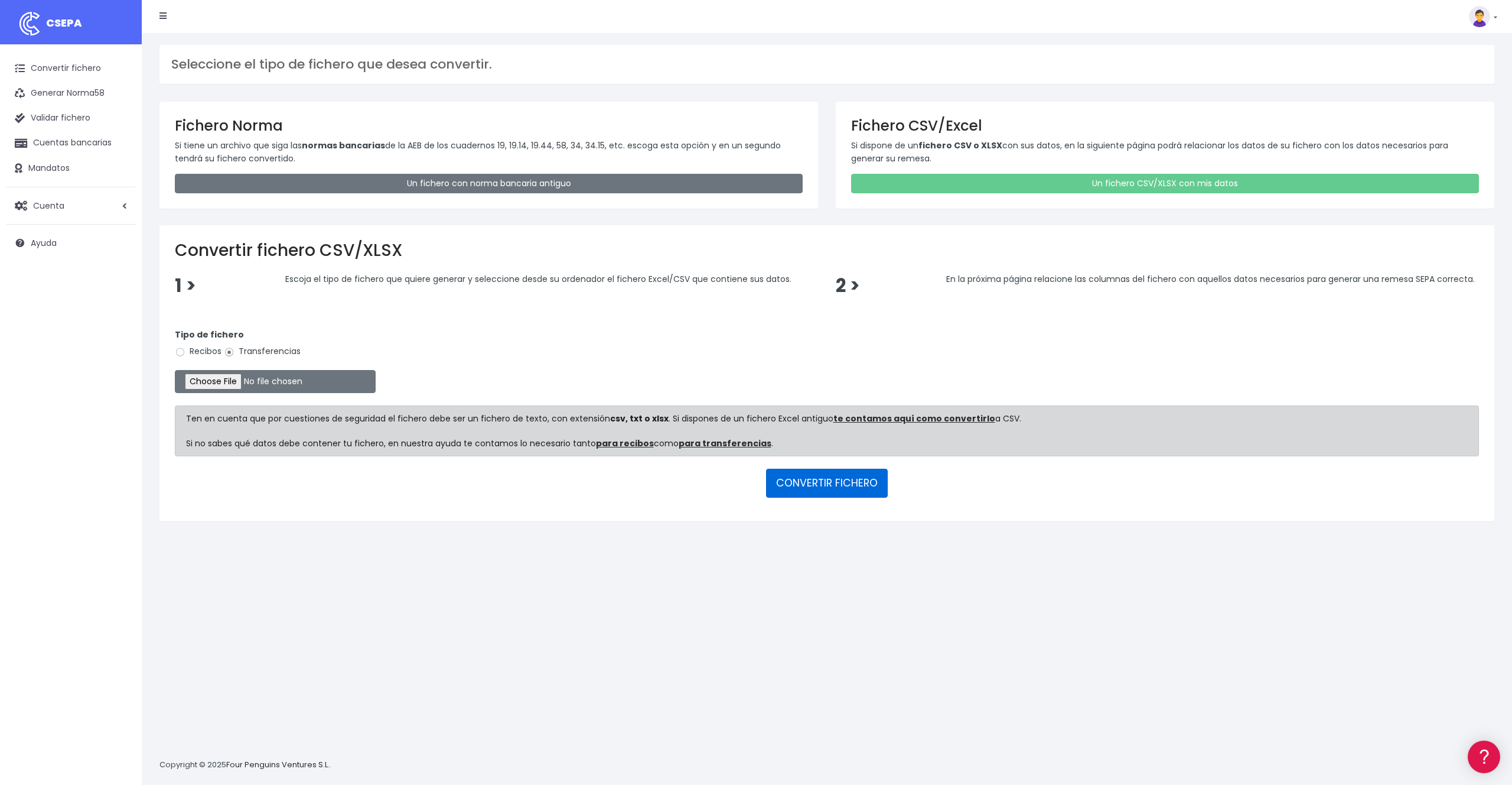
click at [815, 491] on button "CONVERTIR FICHERO" at bounding box center [827, 483] width 122 height 29
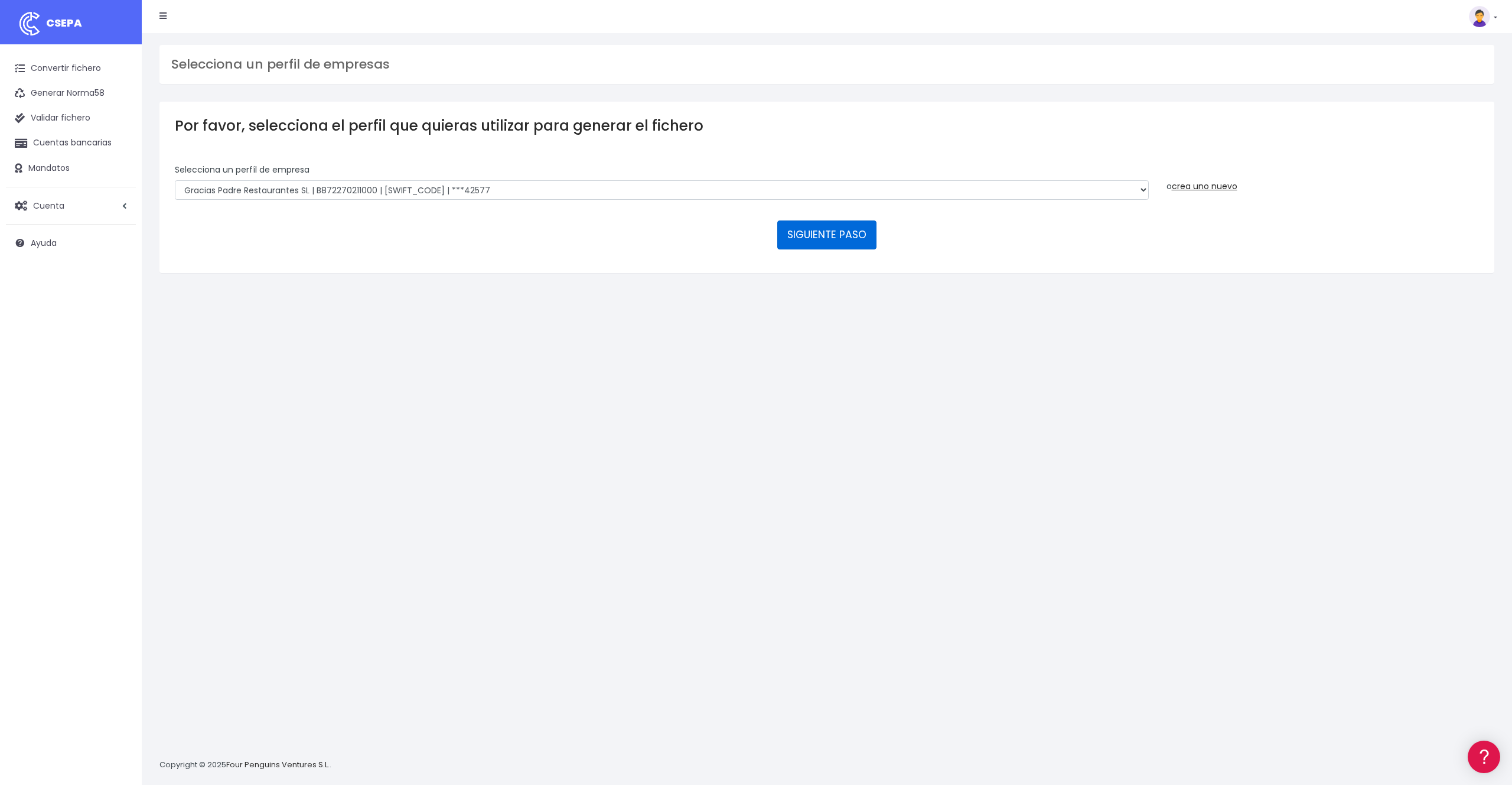
click at [840, 235] on button "SIGUIENTE PASO" at bounding box center [827, 235] width 100 height 29
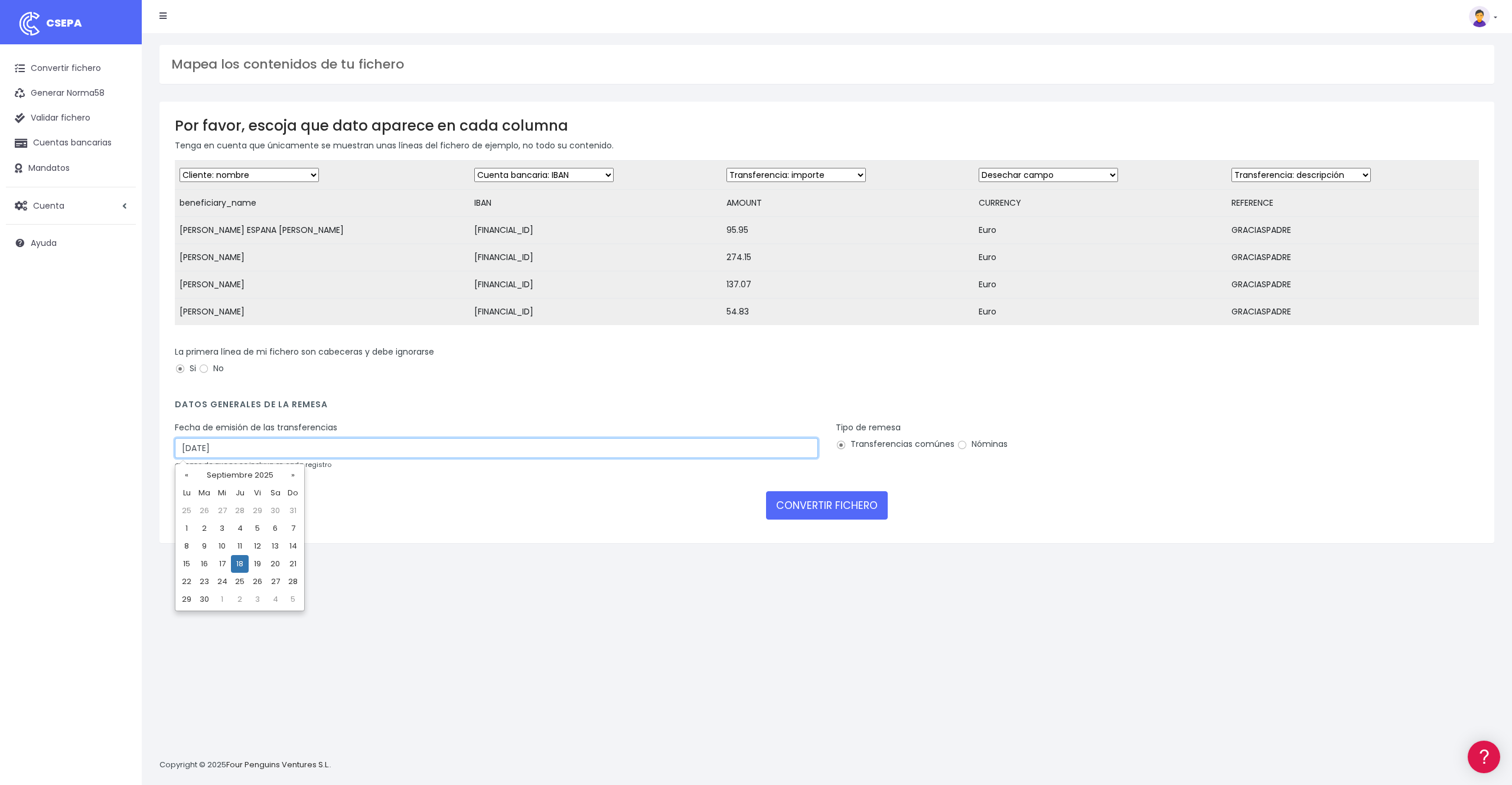
click at [307, 448] on input "18/09/2025" at bounding box center [496, 448] width 643 height 20
click at [205, 562] on td "16" at bounding box center [204, 563] width 18 height 18
type input "16/09/2025"
drag, startPoint x: 502, startPoint y: 551, endPoint x: 619, endPoint y: 537, distance: 117.8
click at [505, 551] on div "Por favor, escoja que dato aparece en cada columna Tenga en cuenta que únicamen…" at bounding box center [827, 330] width 1352 height 458
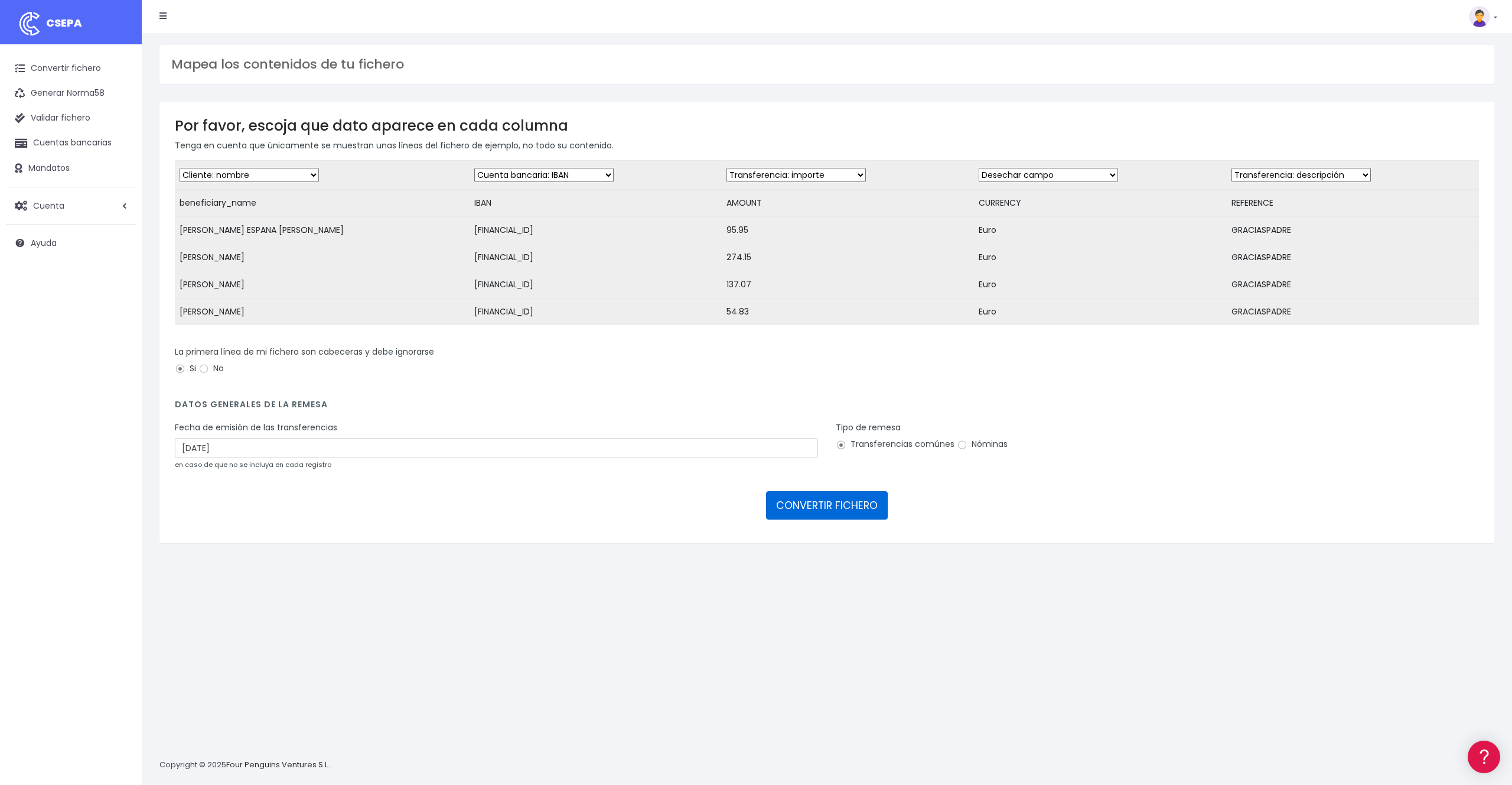
click at [830, 508] on button "CONVERTIR FICHERO" at bounding box center [827, 505] width 122 height 29
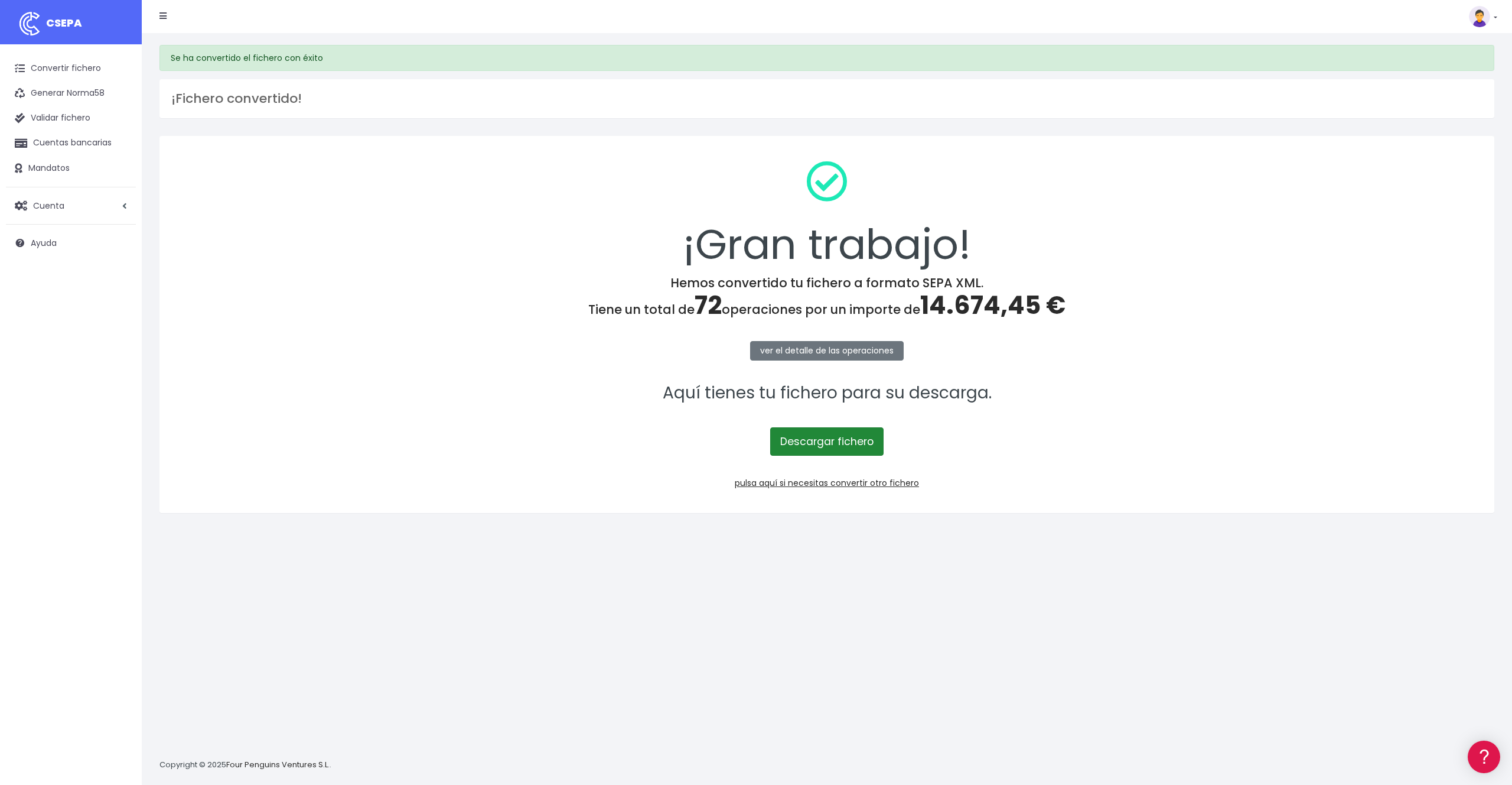
click at [838, 450] on link "Descargar fichero" at bounding box center [827, 441] width 113 height 29
